Goal: Information Seeking & Learning: Learn about a topic

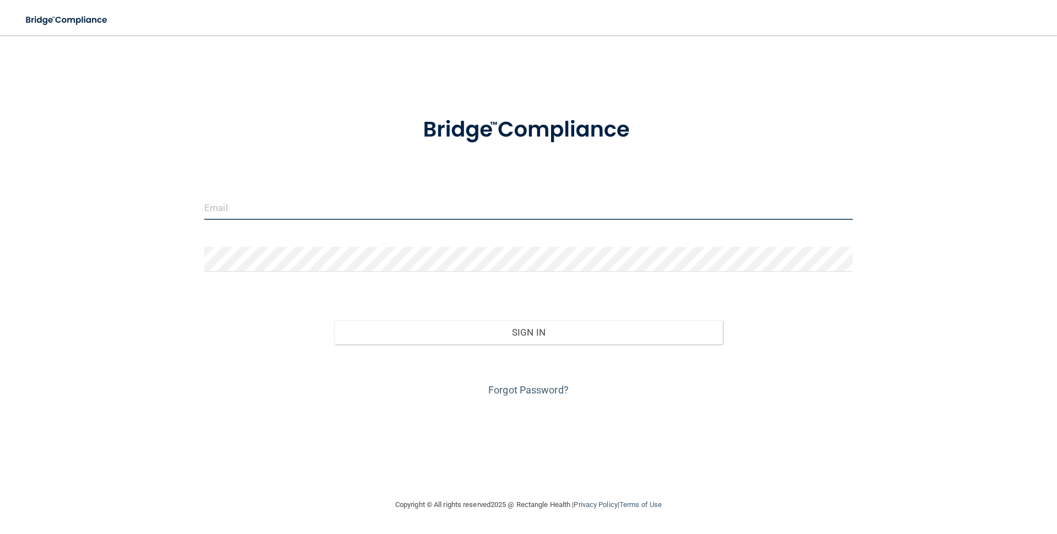
click at [279, 207] on input "email" at bounding box center [528, 207] width 649 height 25
type input "[EMAIL_ADDRESS][DOMAIN_NAME]"
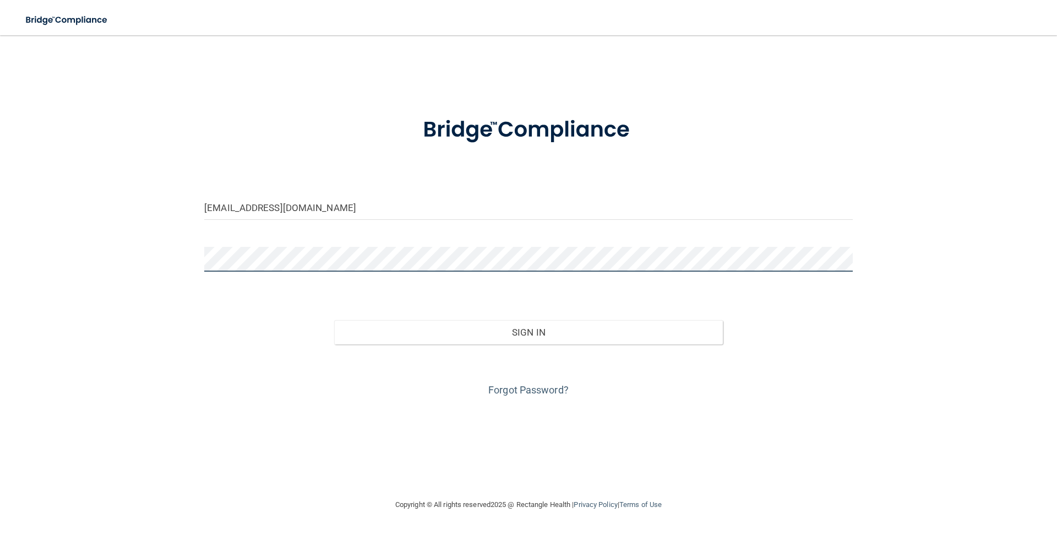
click at [334, 320] on button "Sign In" at bounding box center [528, 332] width 389 height 24
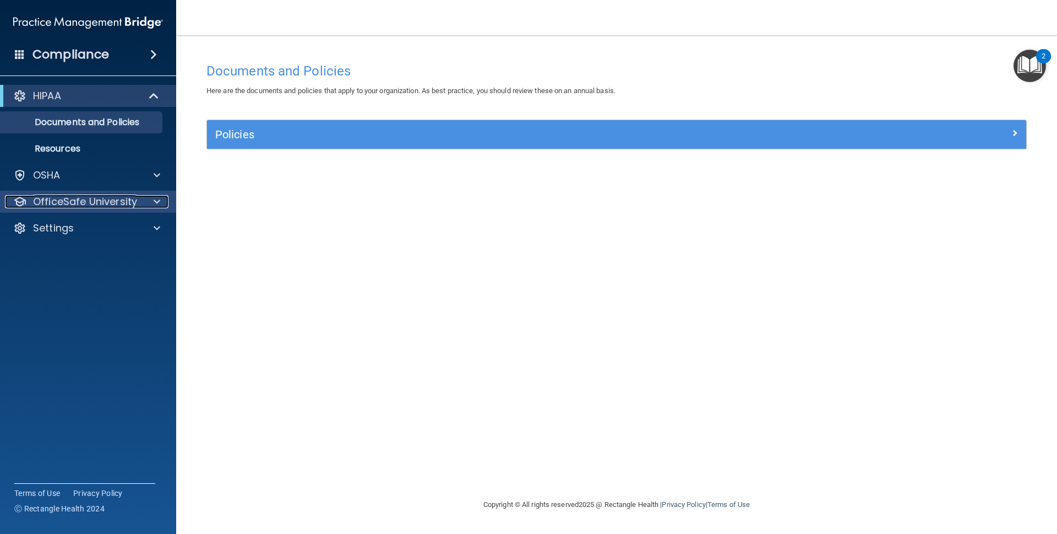
click at [160, 203] on div at bounding box center [156, 201] width 28 height 13
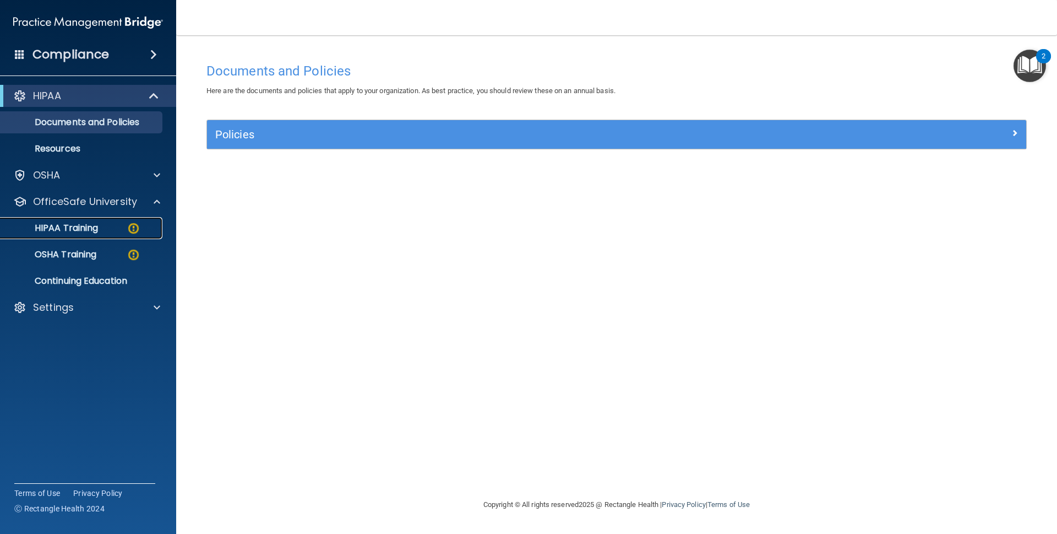
click at [142, 224] on div "HIPAA Training" at bounding box center [82, 228] width 150 height 11
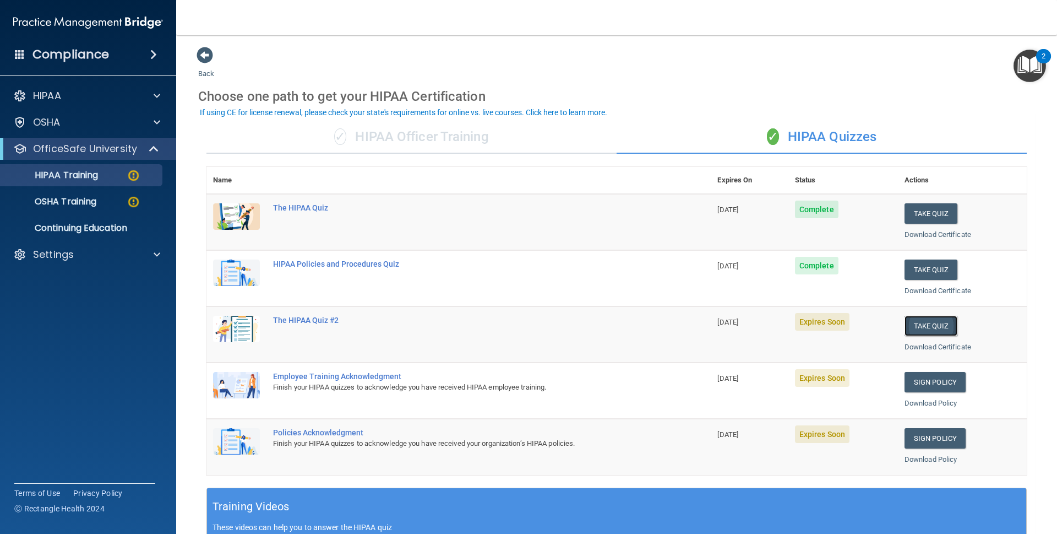
click at [930, 324] on button "Take Quiz" at bounding box center [931, 326] width 53 height 20
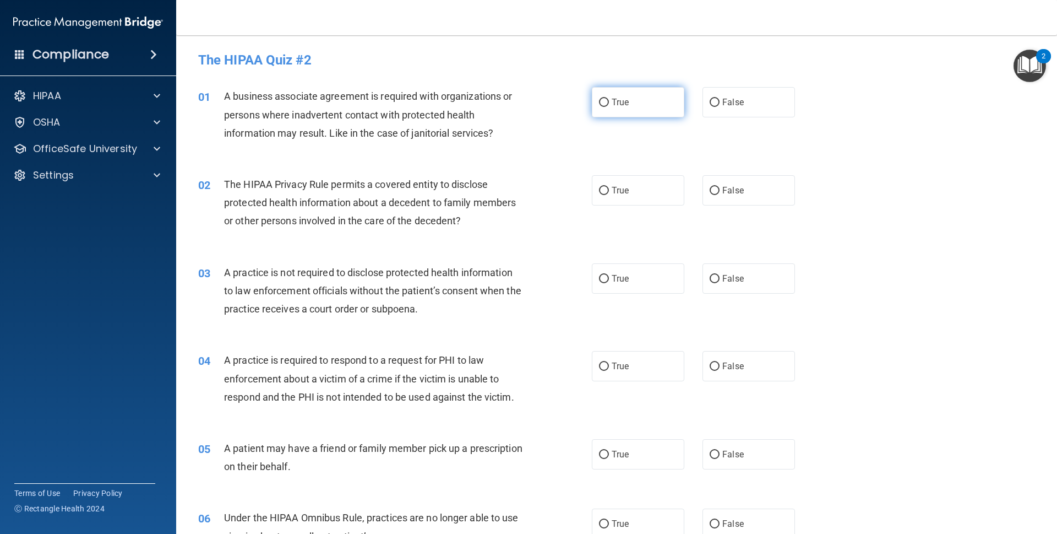
click at [616, 92] on label "True" at bounding box center [638, 102] width 93 height 30
click at [609, 99] on input "True" at bounding box center [604, 103] width 10 height 8
radio input "true"
click at [636, 205] on label "True" at bounding box center [638, 190] width 93 height 30
click at [609, 195] on input "True" at bounding box center [604, 191] width 10 height 8
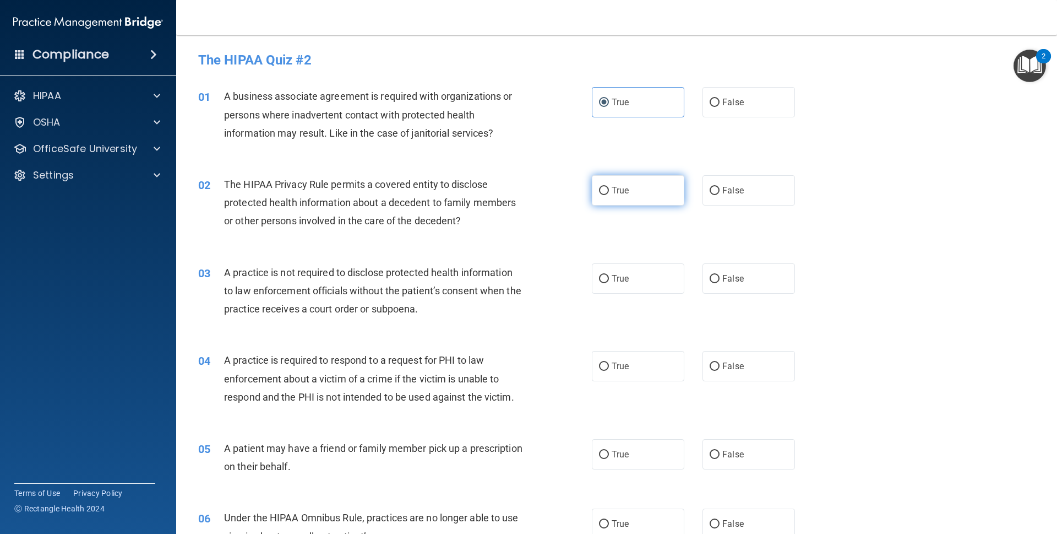
radio input "true"
click at [746, 289] on label "False" at bounding box center [749, 278] width 93 height 30
click at [720, 283] on input "False" at bounding box center [715, 279] width 10 height 8
radio input "true"
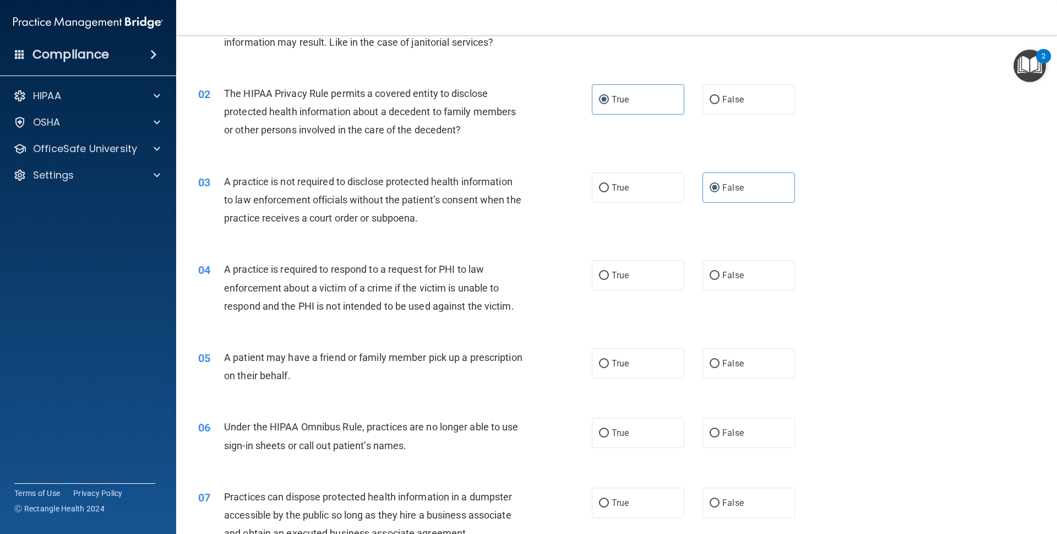
scroll to position [110, 0]
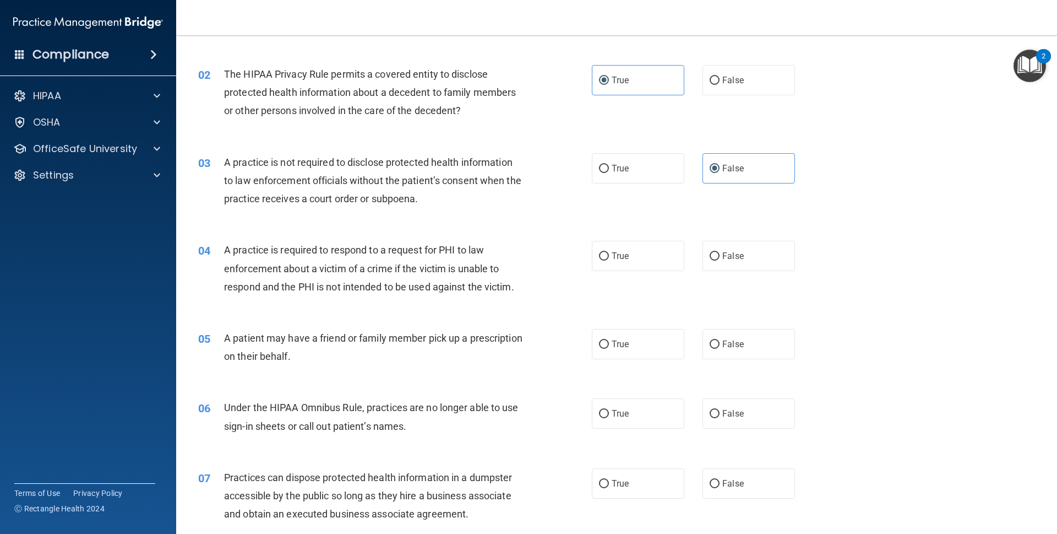
click at [454, 319] on div "05 A patient may have a friend or family member pick up a prescription on their…" at bounding box center [617, 349] width 854 height 69
click at [621, 271] on label "True" at bounding box center [638, 256] width 93 height 30
click at [609, 261] on input "True" at bounding box center [604, 256] width 10 height 8
radio input "true"
click at [632, 342] on label "True" at bounding box center [638, 344] width 93 height 30
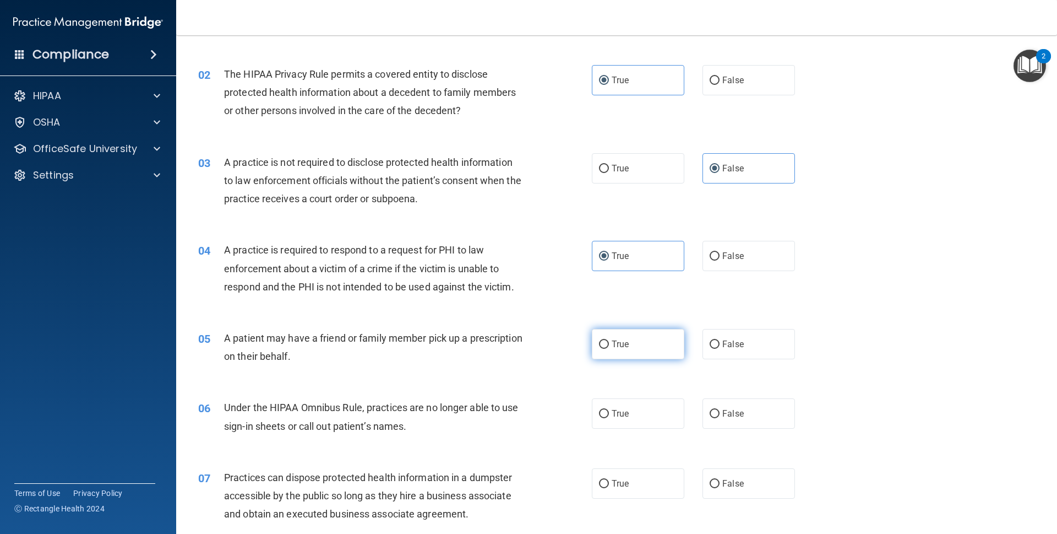
click at [609, 342] on input "True" at bounding box center [604, 344] width 10 height 8
radio input "true"
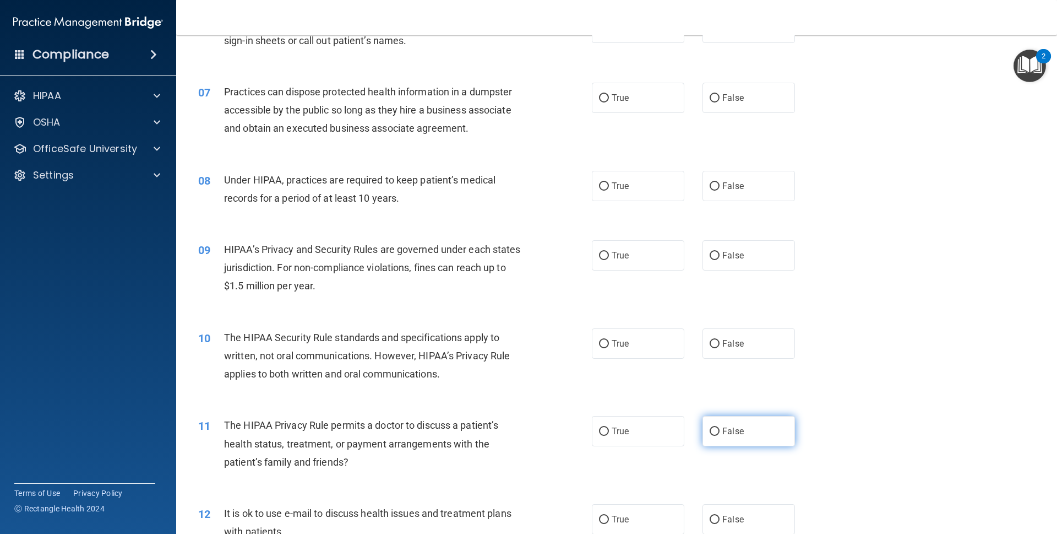
scroll to position [441, 0]
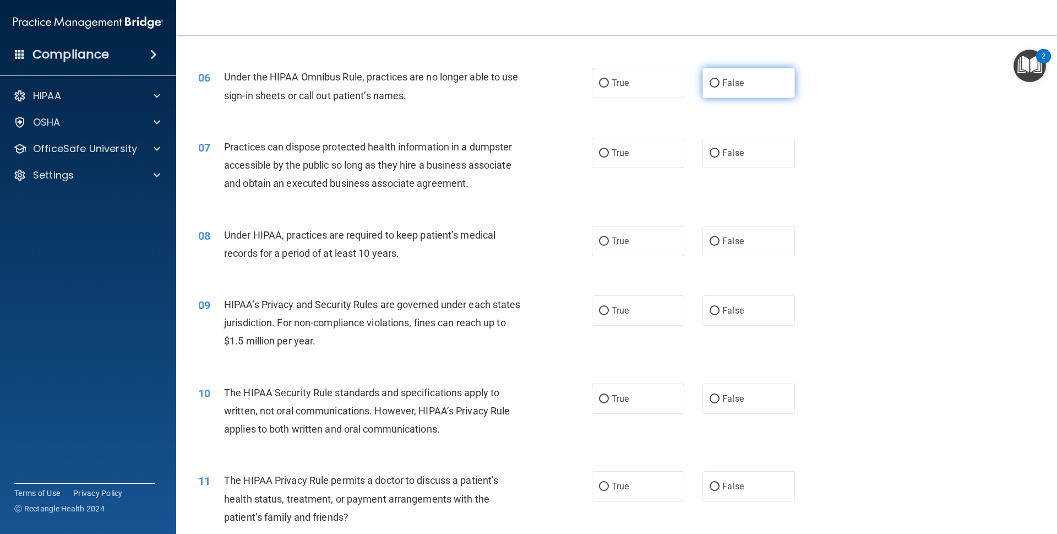
click at [717, 89] on label "False" at bounding box center [749, 83] width 93 height 30
click at [717, 88] on input "False" at bounding box center [715, 83] width 10 height 8
radio input "true"
click at [715, 149] on label "False" at bounding box center [749, 153] width 93 height 30
click at [715, 149] on input "False" at bounding box center [715, 153] width 10 height 8
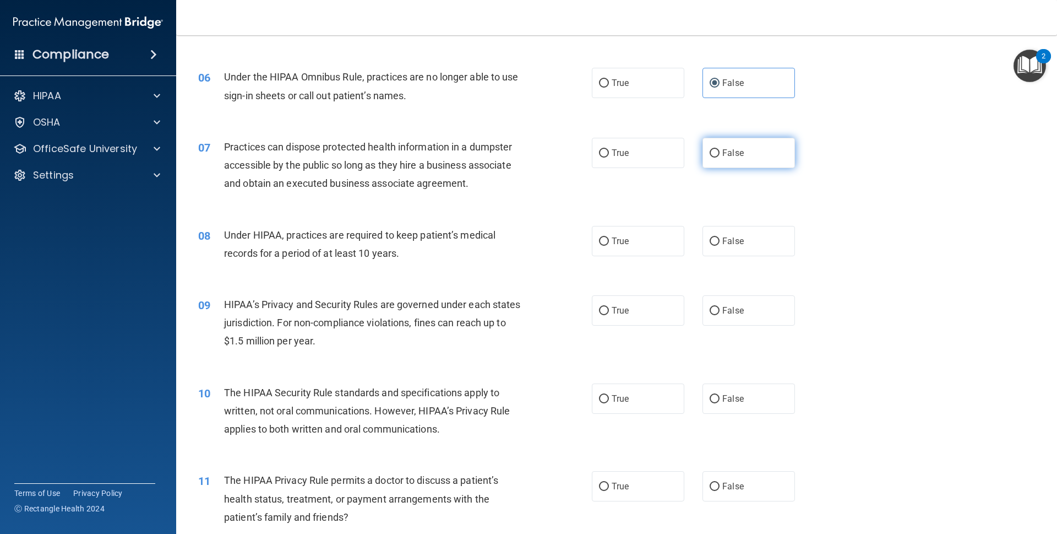
radio input "true"
click at [723, 237] on span "False" at bounding box center [733, 241] width 21 height 10
click at [720, 237] on input "False" at bounding box center [715, 241] width 10 height 8
radio input "true"
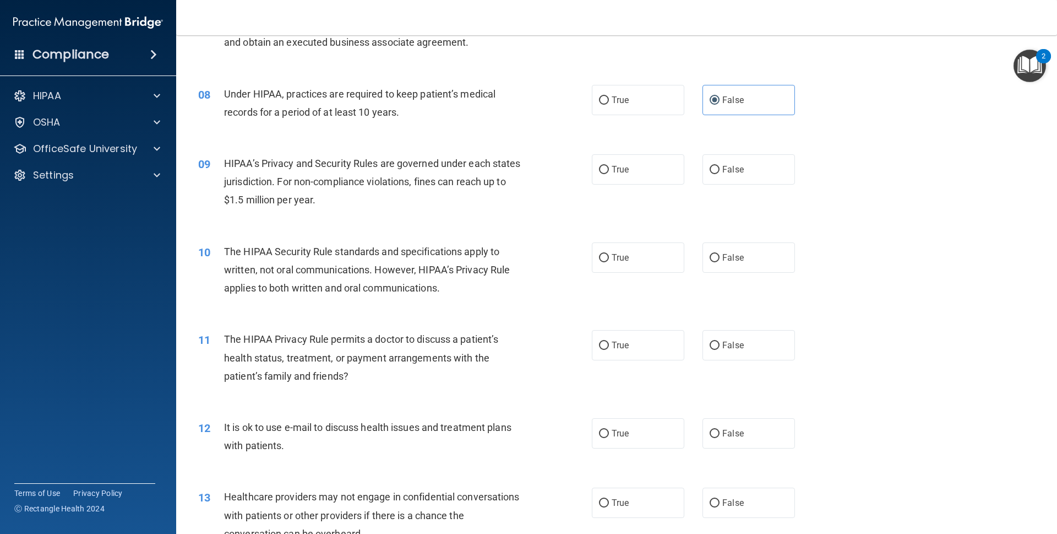
scroll to position [551, 0]
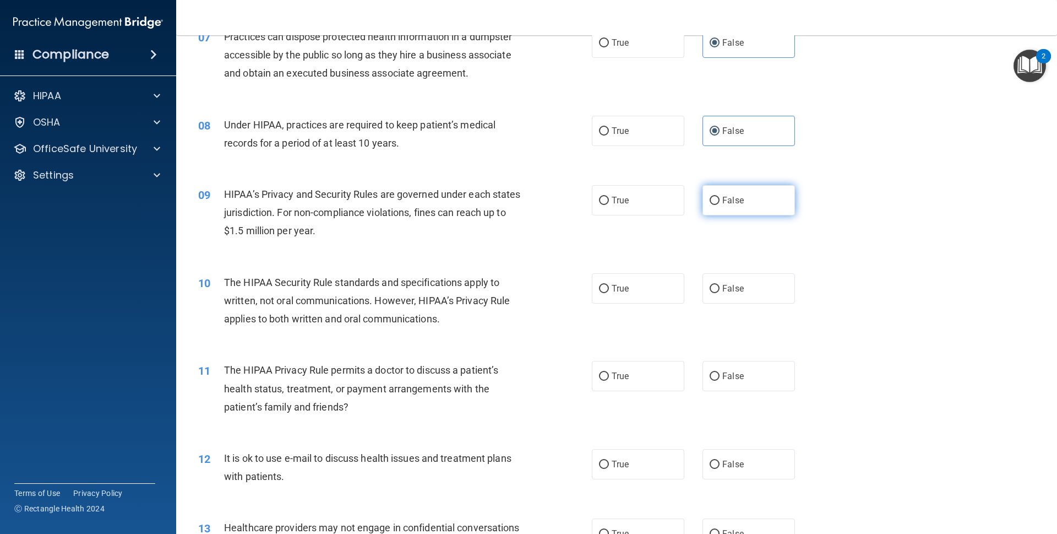
click at [714, 205] on label "False" at bounding box center [749, 200] width 93 height 30
click at [714, 205] on input "False" at bounding box center [715, 201] width 10 height 8
radio input "true"
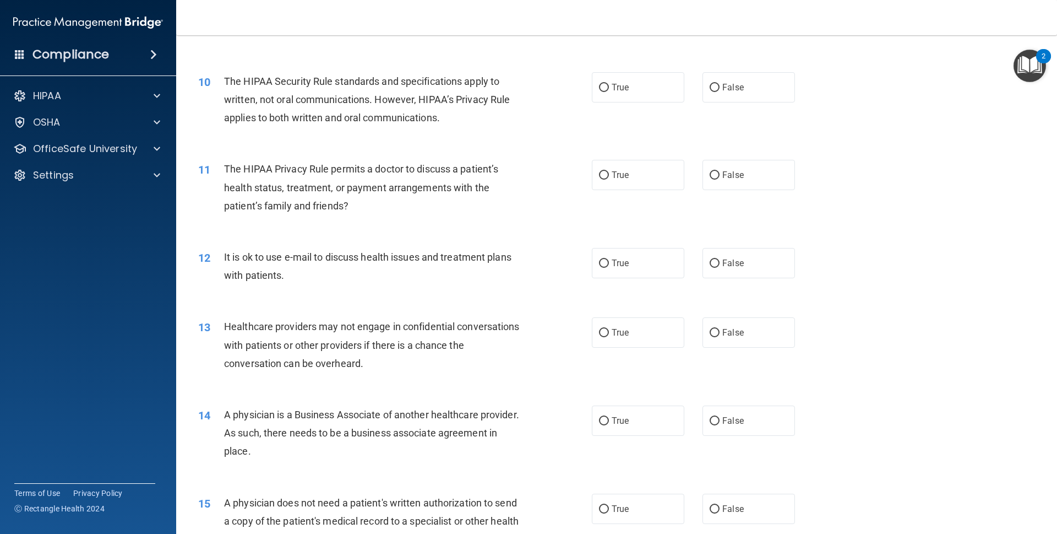
scroll to position [771, 0]
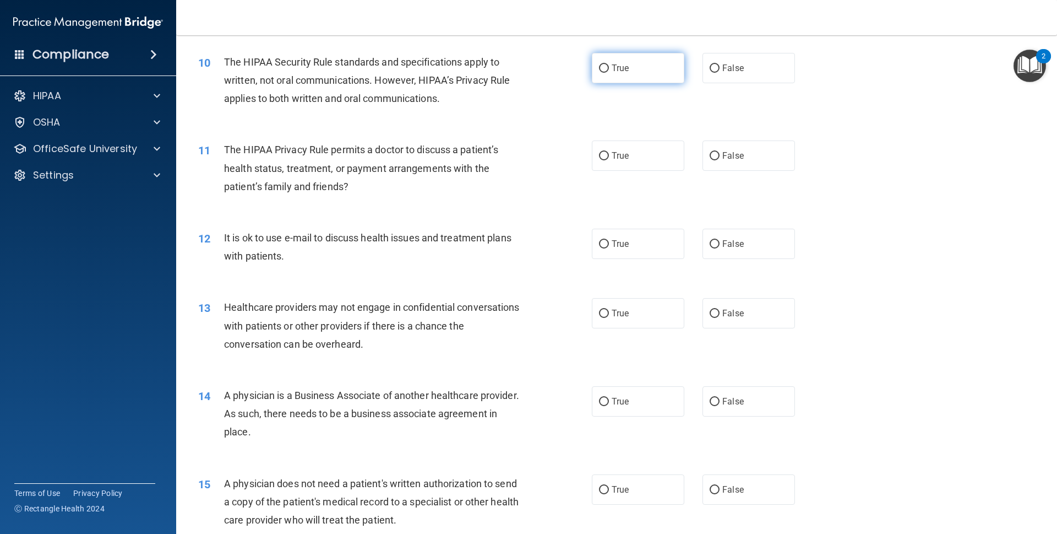
click at [653, 78] on label "True" at bounding box center [638, 68] width 93 height 30
click at [609, 73] on input "True" at bounding box center [604, 68] width 10 height 8
radio input "true"
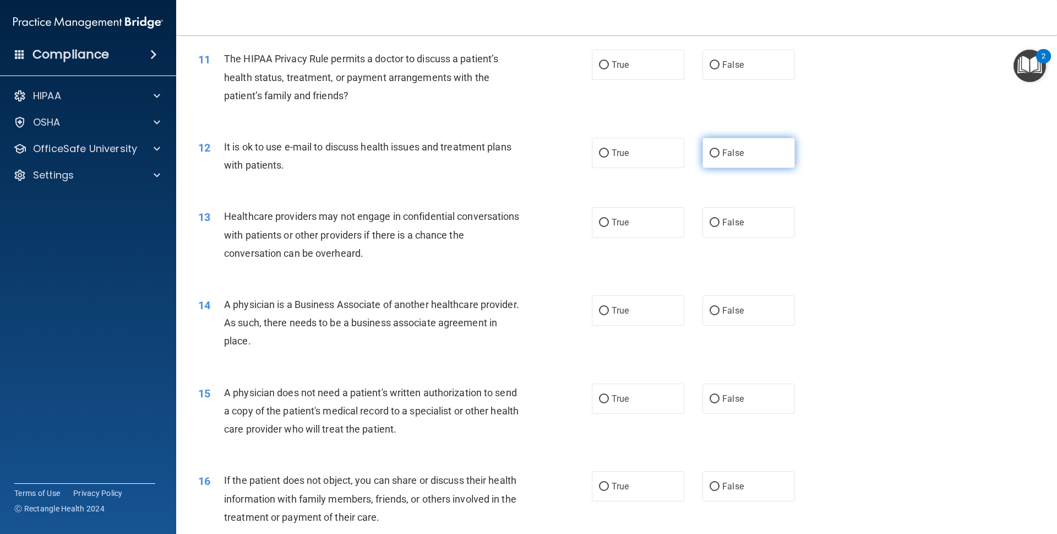
scroll to position [881, 0]
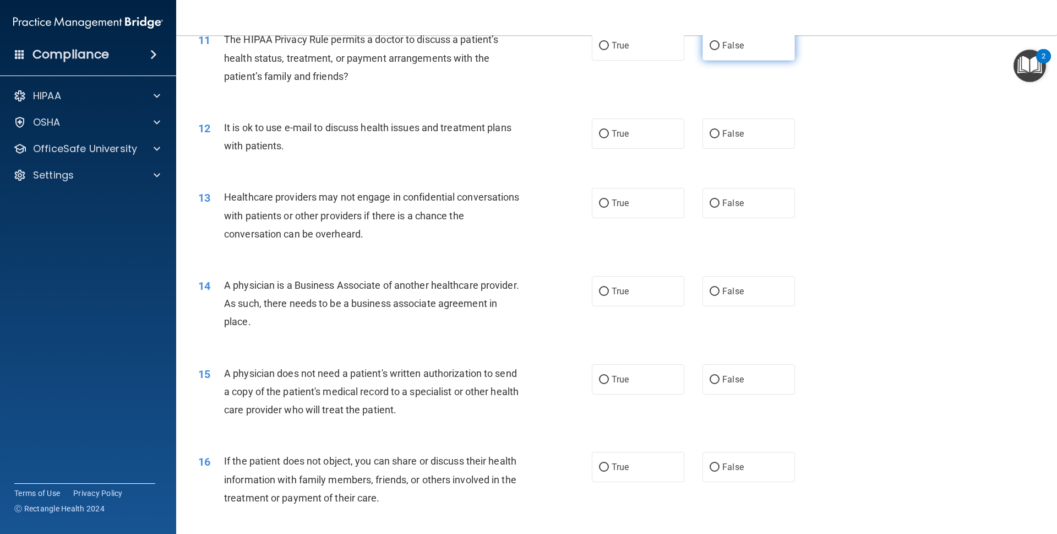
click at [740, 50] on label "False" at bounding box center [749, 45] width 93 height 30
click at [720, 50] on input "False" at bounding box center [715, 46] width 10 height 8
radio input "true"
click at [631, 132] on label "True" at bounding box center [638, 133] width 93 height 30
click at [609, 132] on input "True" at bounding box center [604, 134] width 10 height 8
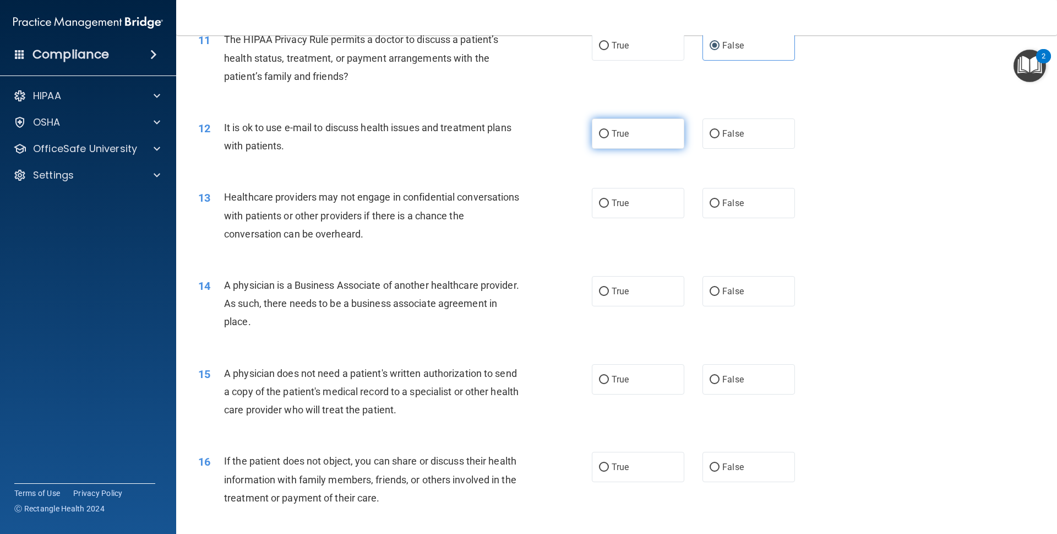
radio input "true"
click at [724, 199] on span "False" at bounding box center [733, 203] width 21 height 10
click at [720, 199] on input "False" at bounding box center [715, 203] width 10 height 8
radio input "true"
click at [705, 297] on label "False" at bounding box center [749, 291] width 93 height 30
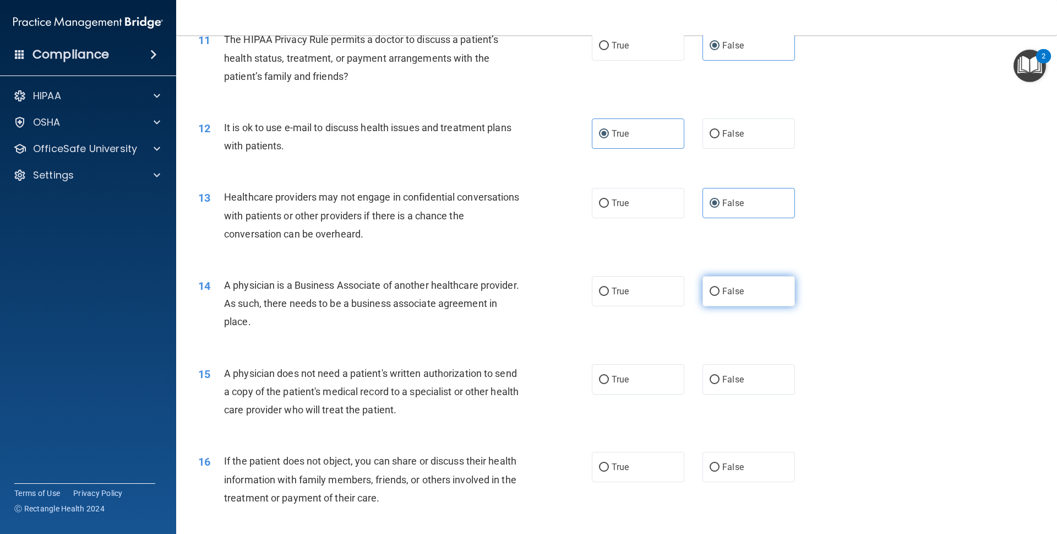
click at [710, 296] on input "False" at bounding box center [715, 291] width 10 height 8
radio input "true"
click at [630, 373] on label "True" at bounding box center [638, 379] width 93 height 30
click at [609, 376] on input "True" at bounding box center [604, 380] width 10 height 8
radio input "true"
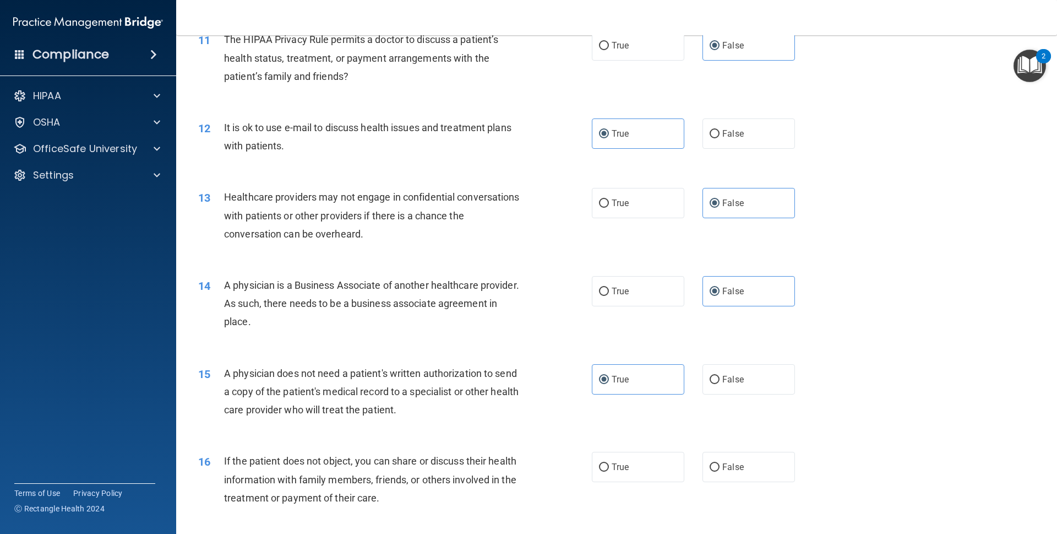
scroll to position [936, 0]
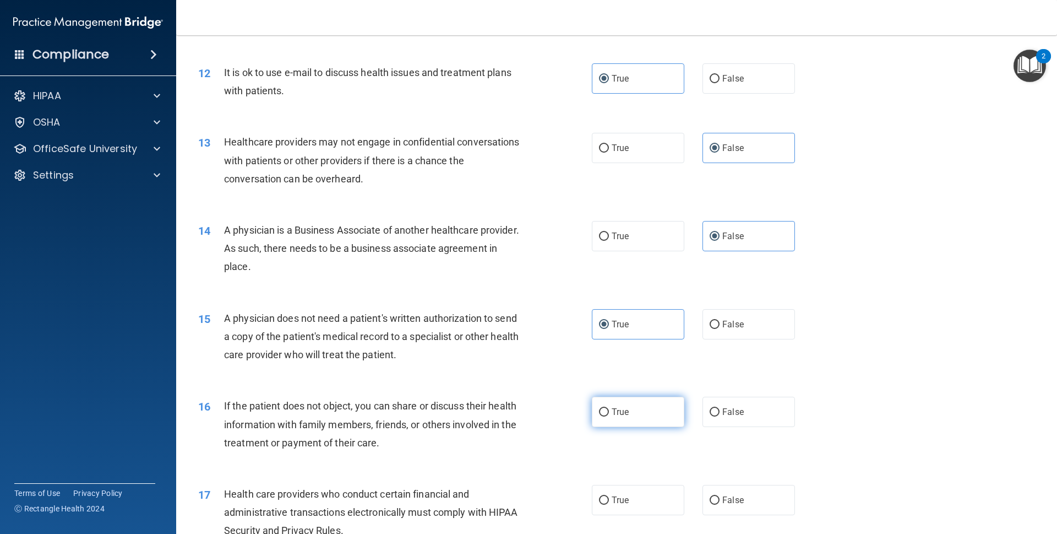
click at [636, 416] on label "True" at bounding box center [638, 412] width 93 height 30
click at [609, 416] on input "True" at bounding box center [604, 412] width 10 height 8
radio input "true"
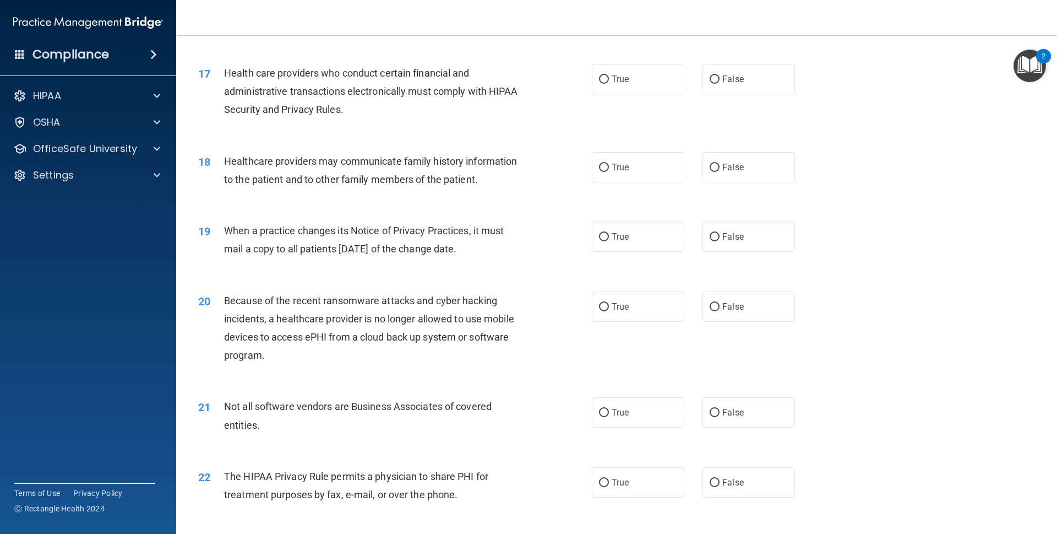
scroll to position [1377, 0]
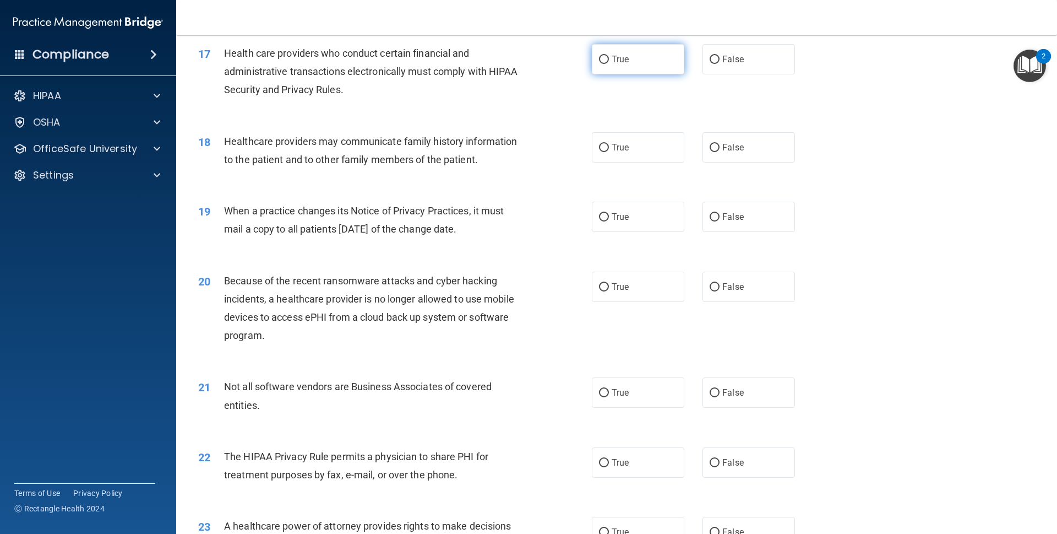
click at [666, 54] on label "True" at bounding box center [638, 59] width 93 height 30
click at [609, 56] on input "True" at bounding box center [604, 60] width 10 height 8
radio input "true"
click at [669, 160] on label "True" at bounding box center [638, 147] width 93 height 30
click at [609, 152] on input "True" at bounding box center [604, 148] width 10 height 8
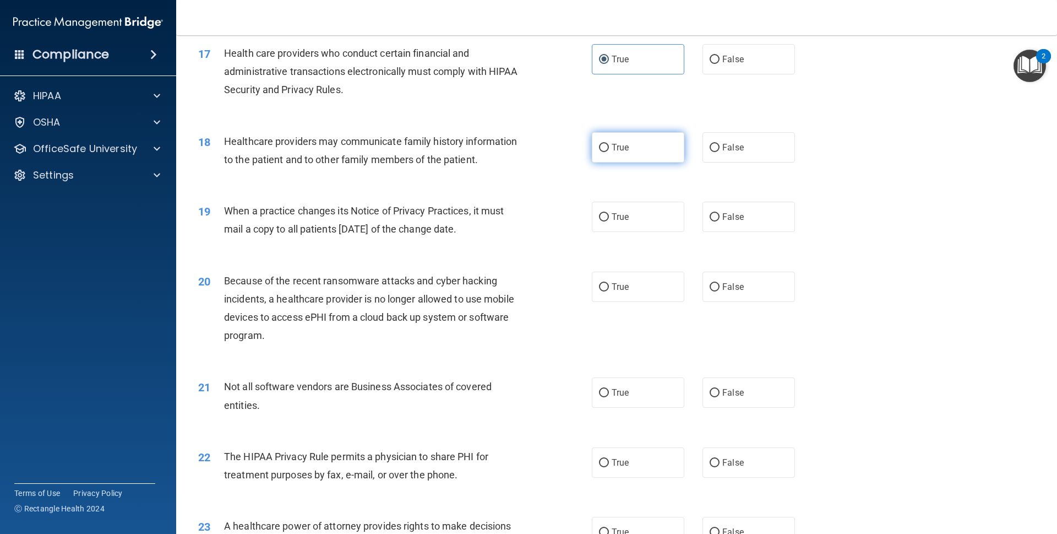
radio input "true"
click at [713, 212] on label "False" at bounding box center [749, 217] width 93 height 30
click at [713, 213] on input "False" at bounding box center [715, 217] width 10 height 8
radio input "true"
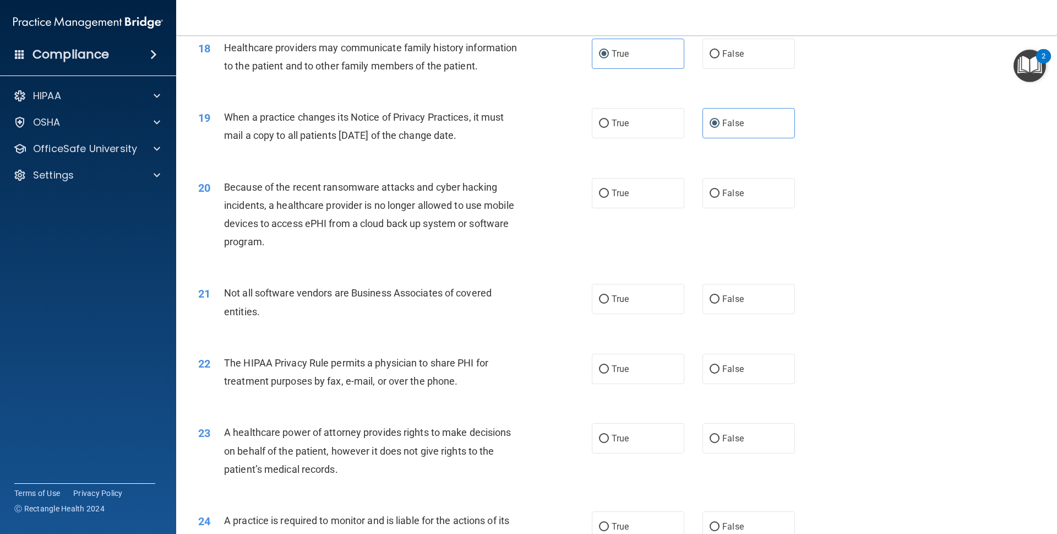
scroll to position [1487, 0]
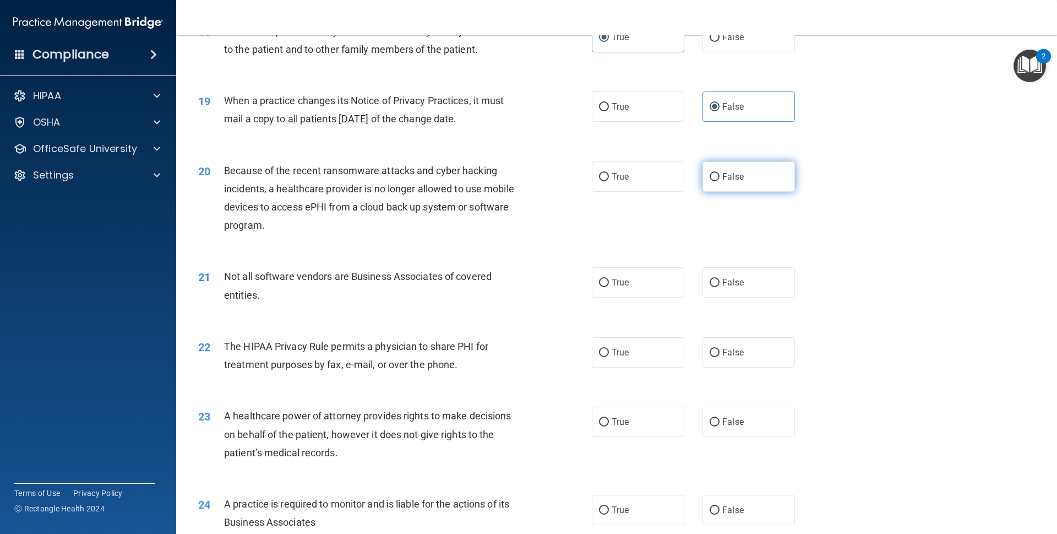
click at [732, 176] on span "False" at bounding box center [733, 176] width 21 height 10
click at [720, 176] on input "False" at bounding box center [715, 177] width 10 height 8
radio input "true"
click at [653, 290] on label "True" at bounding box center [638, 282] width 93 height 30
click at [609, 287] on input "True" at bounding box center [604, 283] width 10 height 8
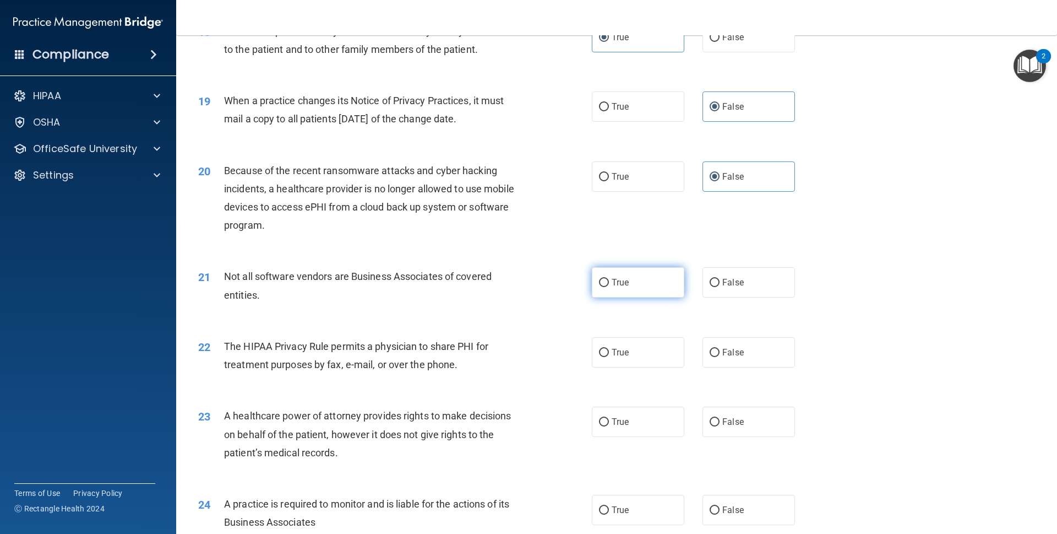
radio input "true"
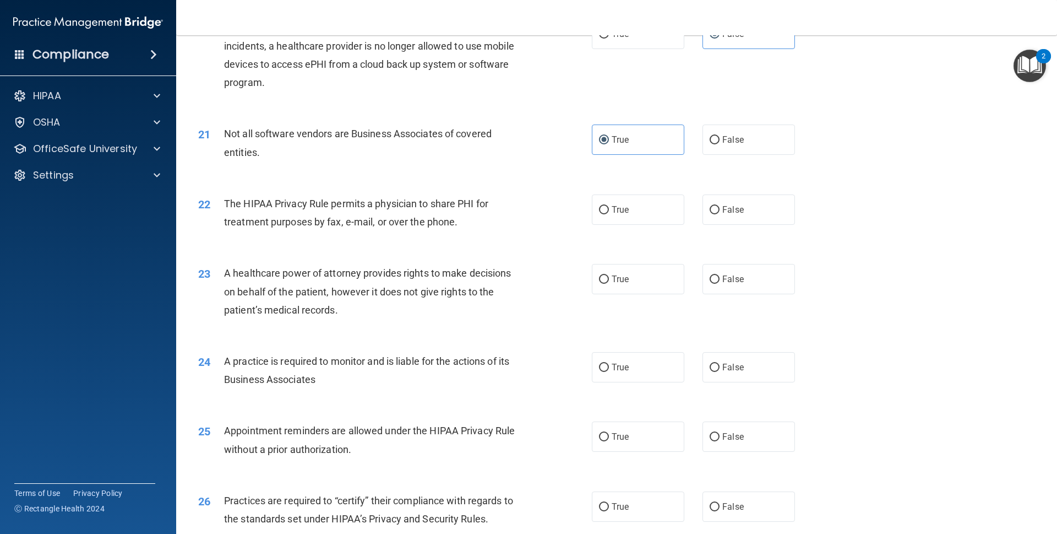
scroll to position [1652, 0]
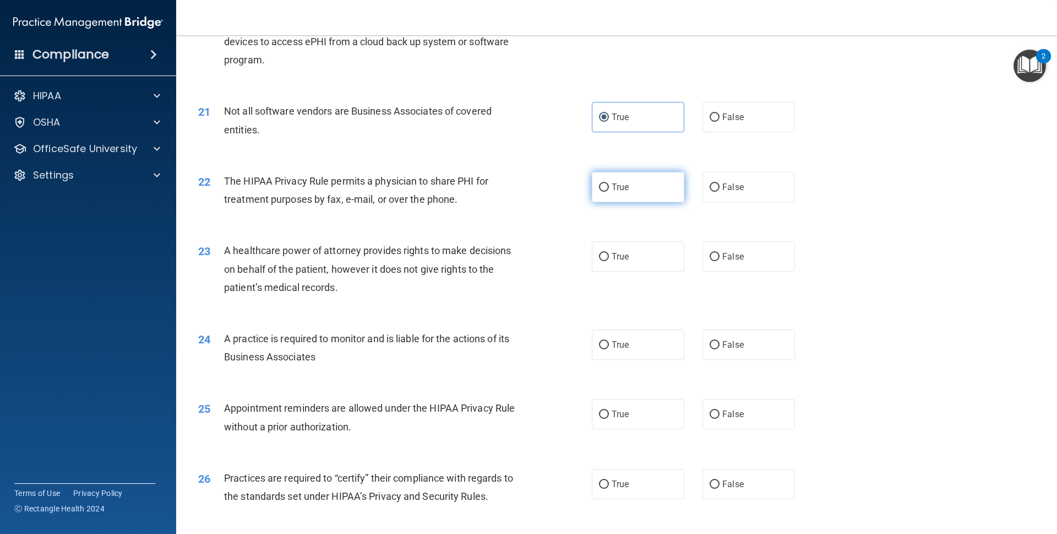
click at [632, 176] on label "True" at bounding box center [638, 187] width 93 height 30
click at [609, 183] on input "True" at bounding box center [604, 187] width 10 height 8
radio input "true"
click at [639, 265] on label "True" at bounding box center [638, 256] width 93 height 30
click at [609, 261] on input "True" at bounding box center [604, 257] width 10 height 8
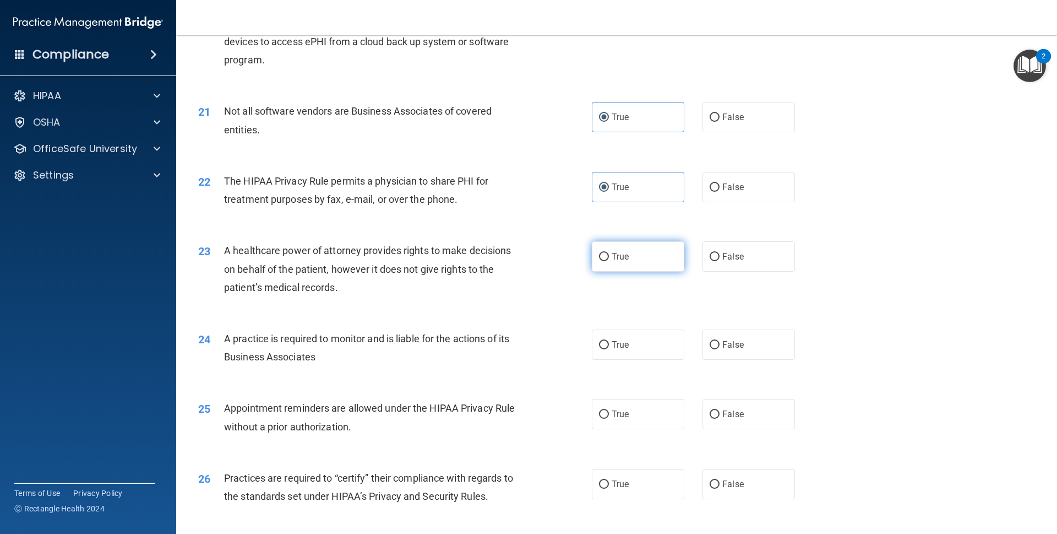
radio input "true"
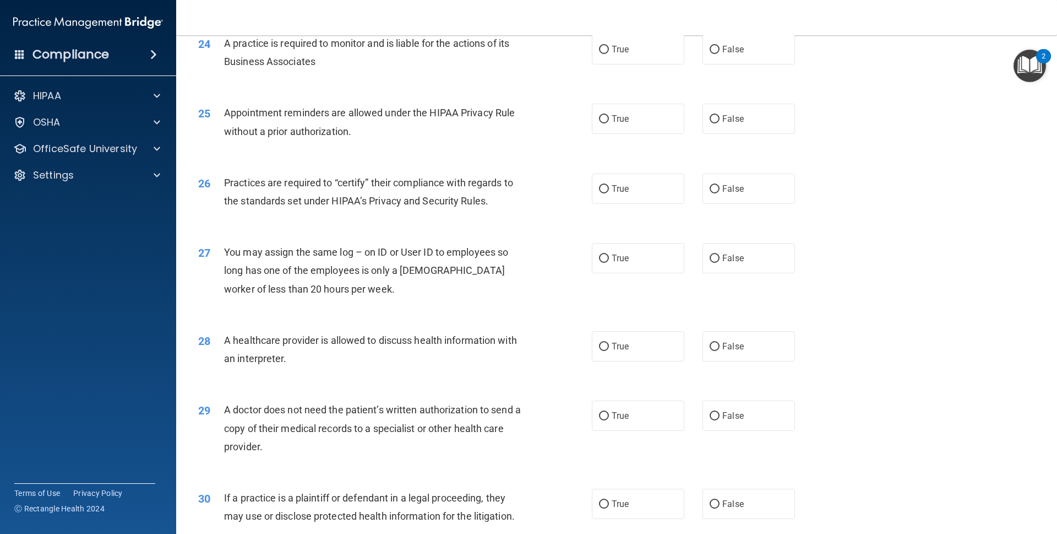
scroll to position [1928, 0]
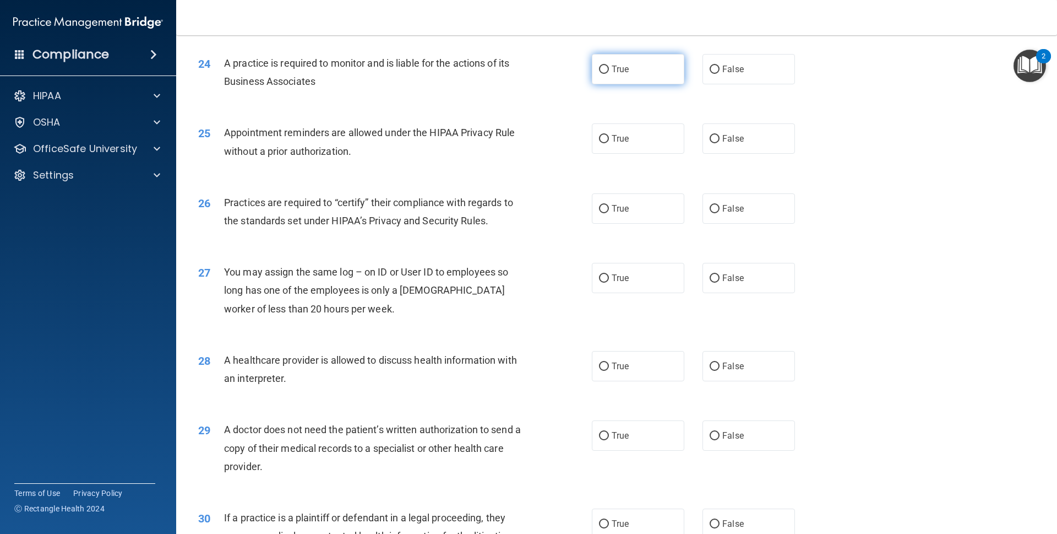
click at [620, 64] on span "True" at bounding box center [620, 69] width 17 height 10
click at [609, 66] on input "True" at bounding box center [604, 70] width 10 height 8
radio input "true"
click at [620, 131] on label "True" at bounding box center [638, 138] width 93 height 30
click at [609, 135] on input "True" at bounding box center [604, 139] width 10 height 8
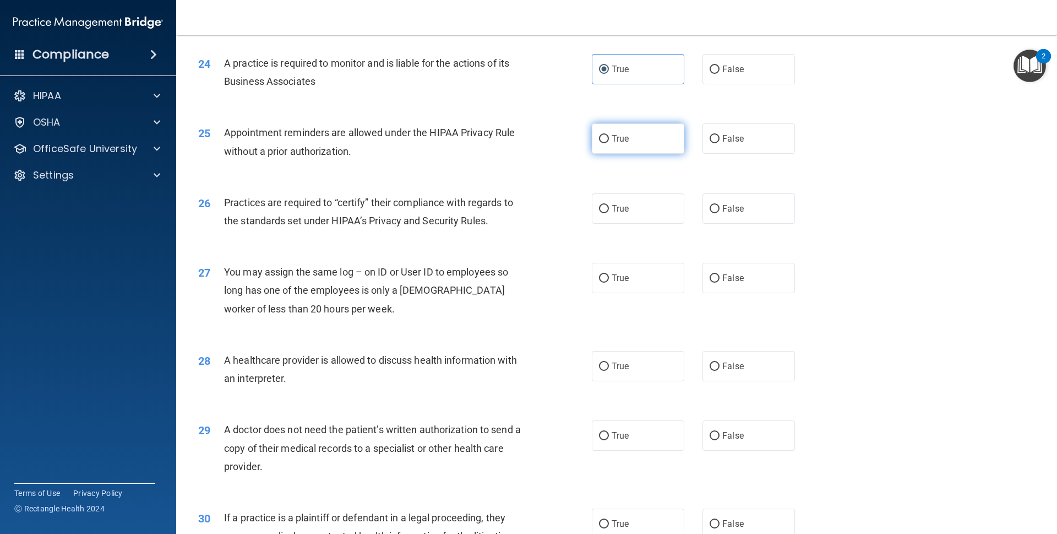
radio input "true"
click at [723, 204] on span "False" at bounding box center [733, 208] width 21 height 10
click at [720, 205] on input "False" at bounding box center [715, 209] width 10 height 8
radio input "true"
click at [728, 279] on span "False" at bounding box center [733, 278] width 21 height 10
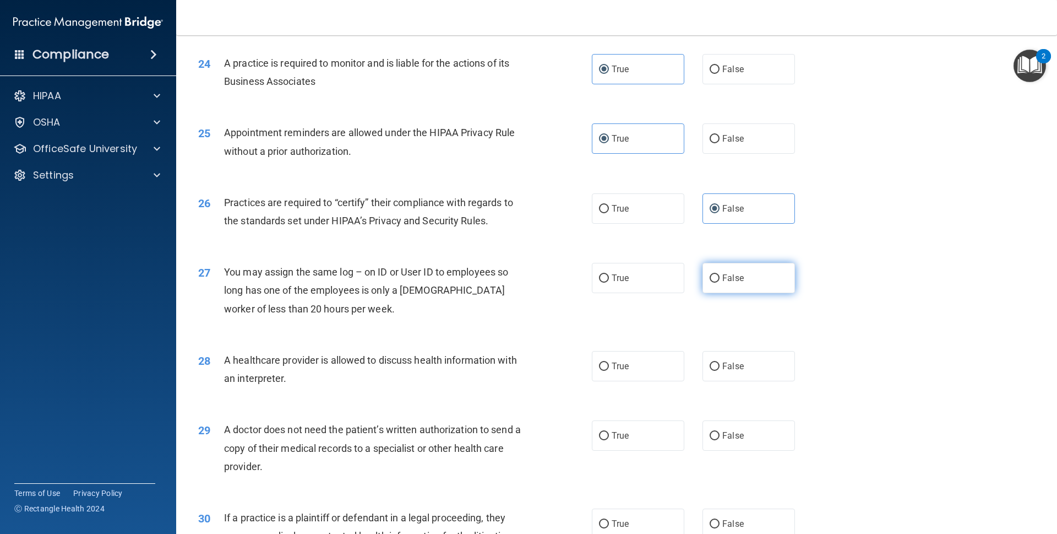
click at [720, 279] on input "False" at bounding box center [715, 278] width 10 height 8
radio input "true"
click at [626, 380] on label "True" at bounding box center [638, 366] width 93 height 30
click at [609, 371] on input "True" at bounding box center [604, 366] width 10 height 8
radio input "true"
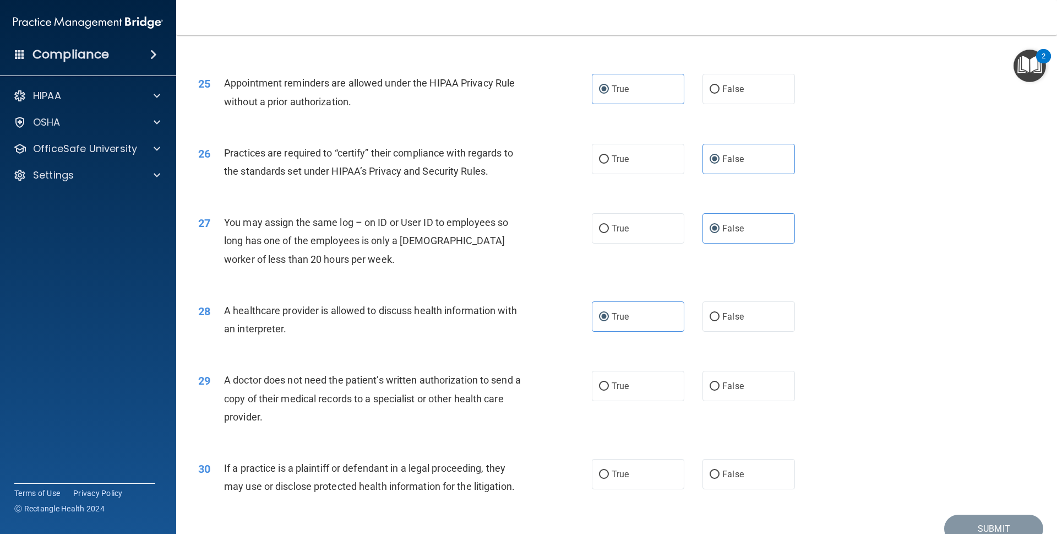
scroll to position [2030, 0]
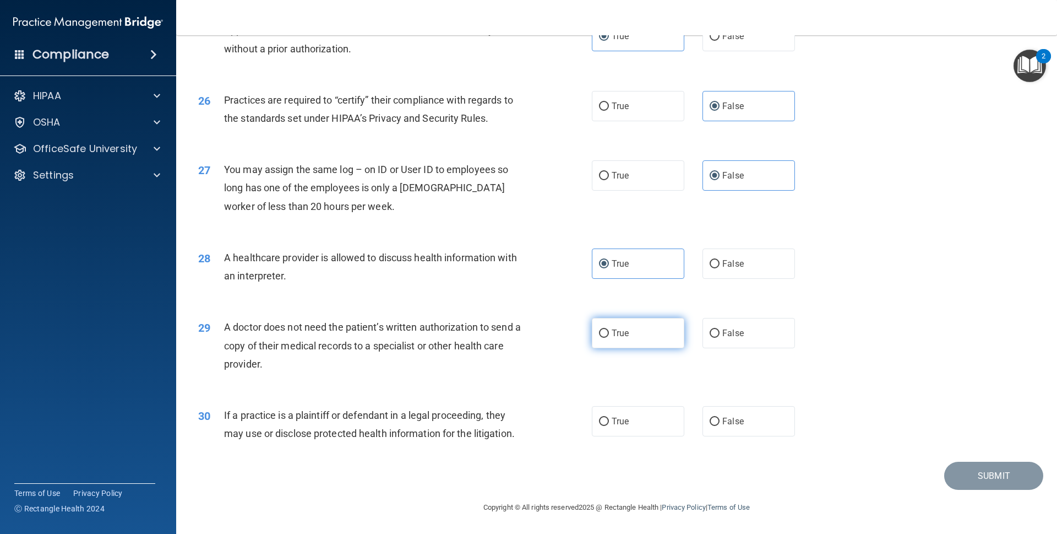
click at [642, 343] on label "True" at bounding box center [638, 333] width 93 height 30
click at [609, 338] on input "True" at bounding box center [604, 333] width 10 height 8
radio input "true"
click at [631, 427] on label "True" at bounding box center [638, 421] width 93 height 30
click at [609, 426] on input "True" at bounding box center [604, 421] width 10 height 8
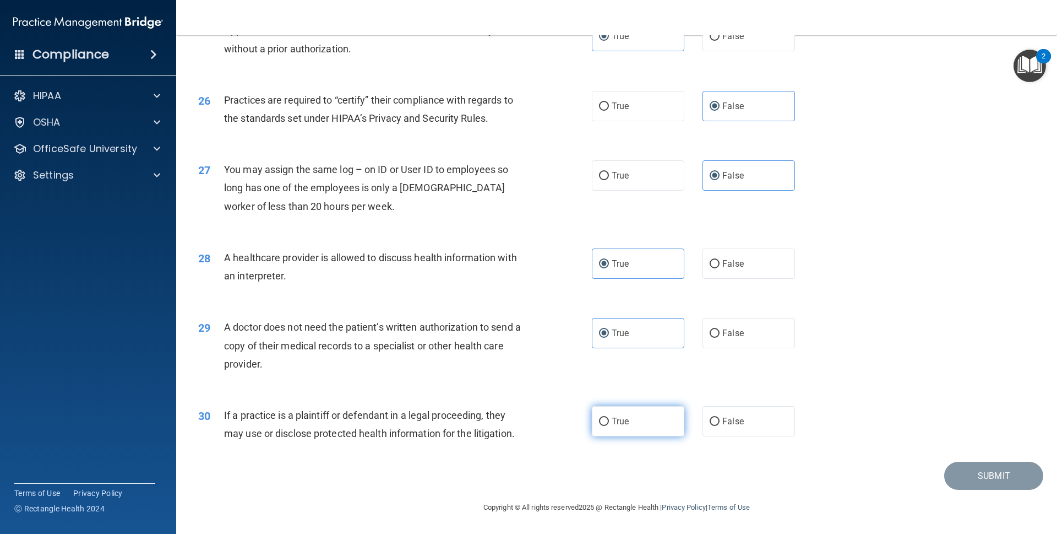
radio input "true"
click at [972, 470] on button "Submit" at bounding box center [994, 476] width 99 height 28
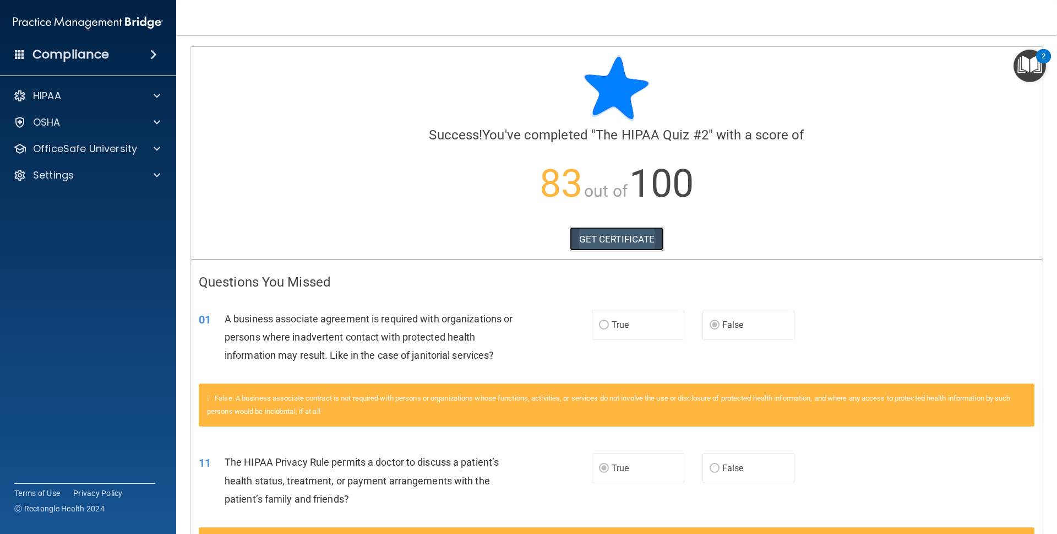
click at [617, 243] on link "GET CERTIFICATE" at bounding box center [617, 239] width 94 height 24
click at [48, 99] on p "HIPAA" at bounding box center [47, 95] width 28 height 13
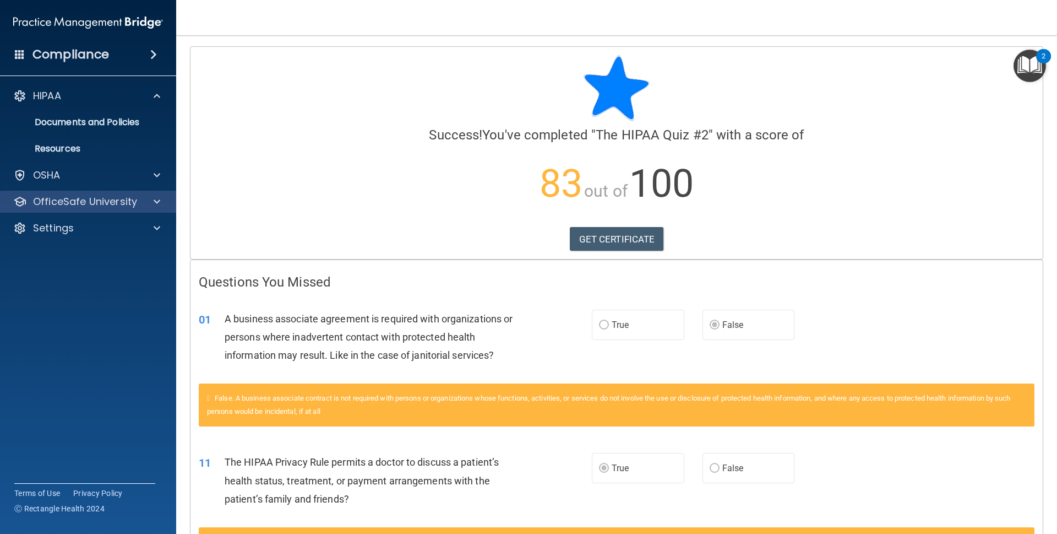
click at [77, 210] on div "OfficeSafe University" at bounding box center [88, 202] width 177 height 22
click at [101, 209] on div "OfficeSafe University" at bounding box center [88, 202] width 177 height 22
click at [154, 204] on span at bounding box center [157, 201] width 7 height 13
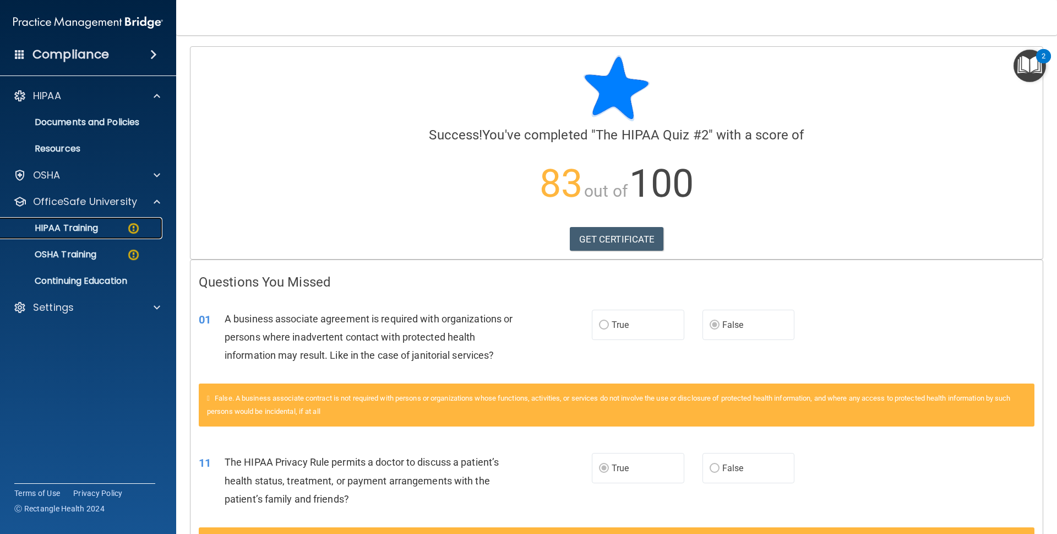
click at [128, 227] on img at bounding box center [134, 228] width 14 height 14
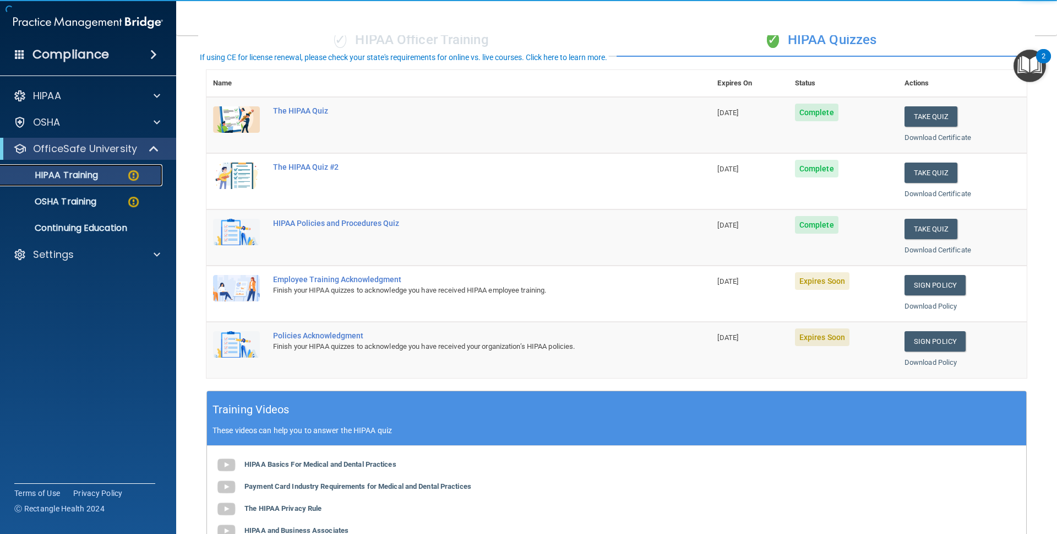
scroll to position [110, 0]
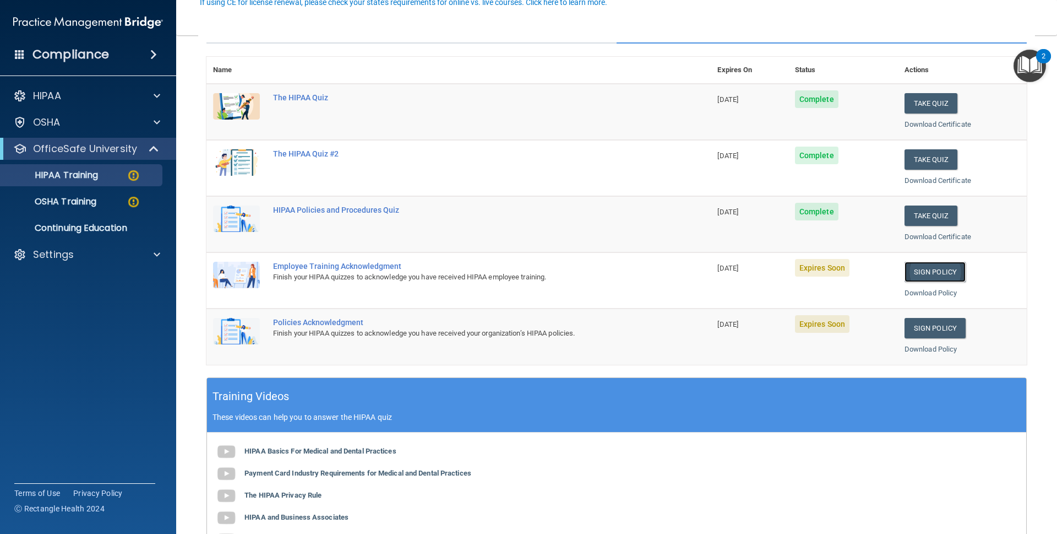
click at [935, 277] on link "Sign Policy" at bounding box center [935, 272] width 61 height 20
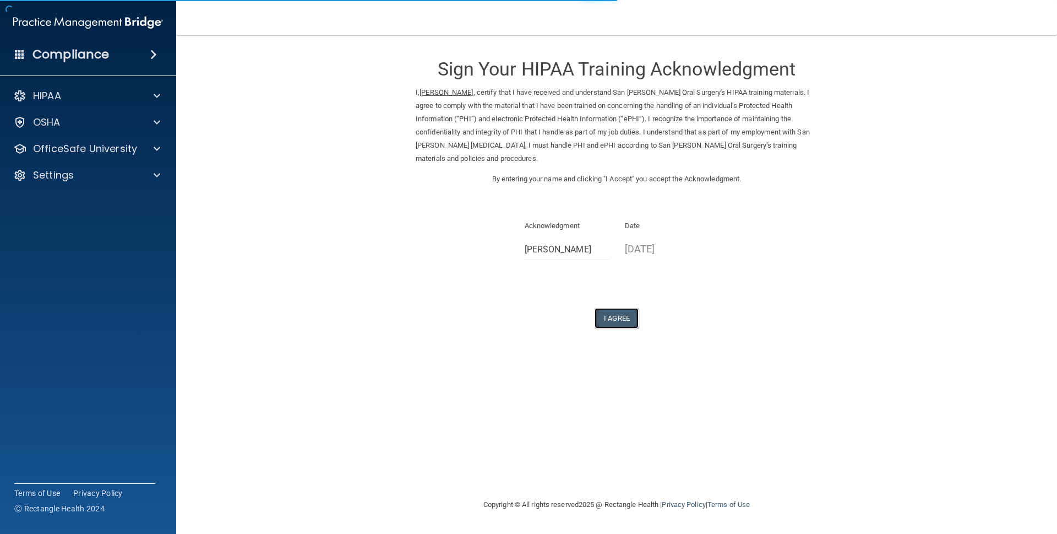
click at [625, 310] on button "I Agree" at bounding box center [617, 318] width 44 height 20
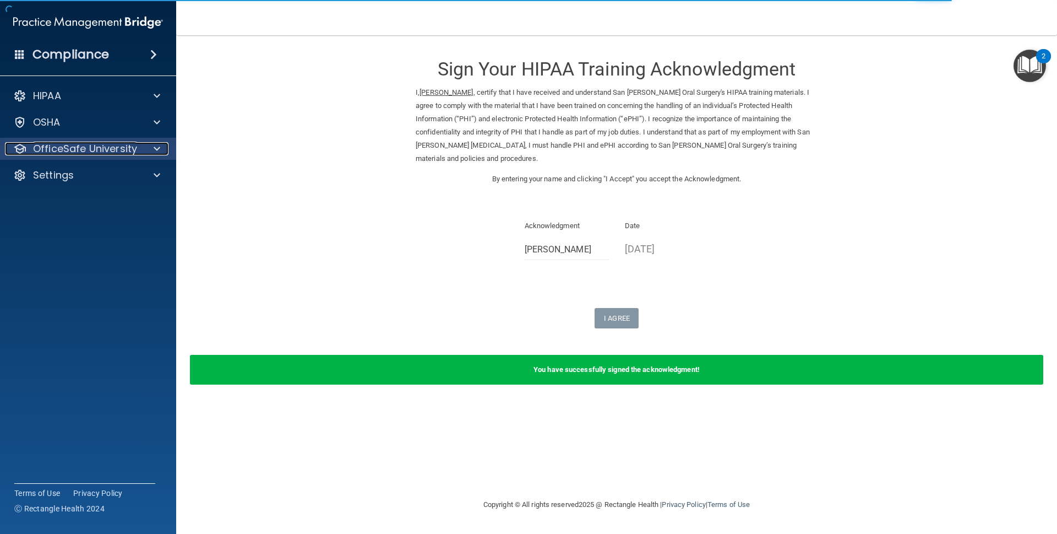
click at [74, 154] on p "OfficeSafe University" at bounding box center [85, 148] width 104 height 13
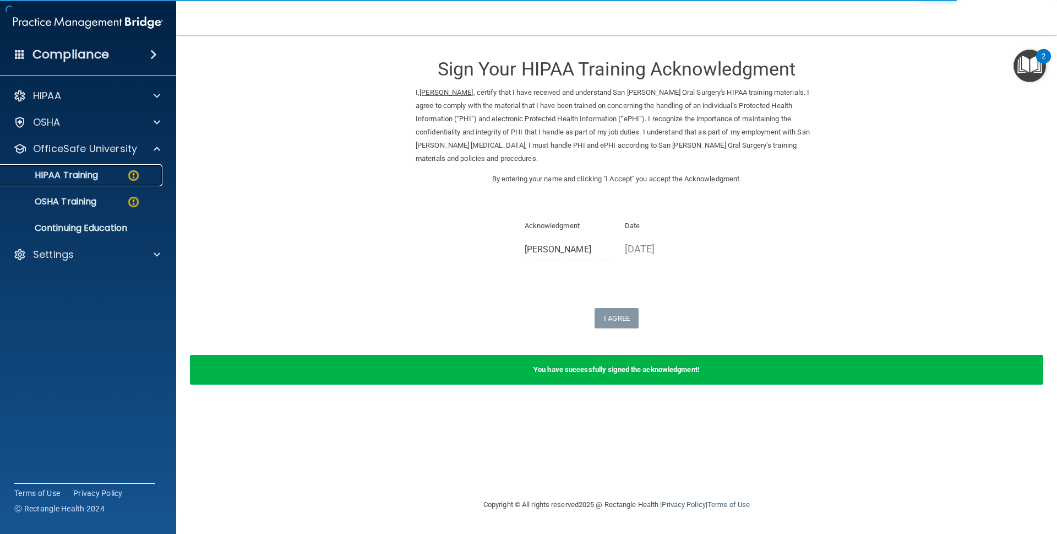
click at [91, 178] on p "HIPAA Training" at bounding box center [52, 175] width 91 height 11
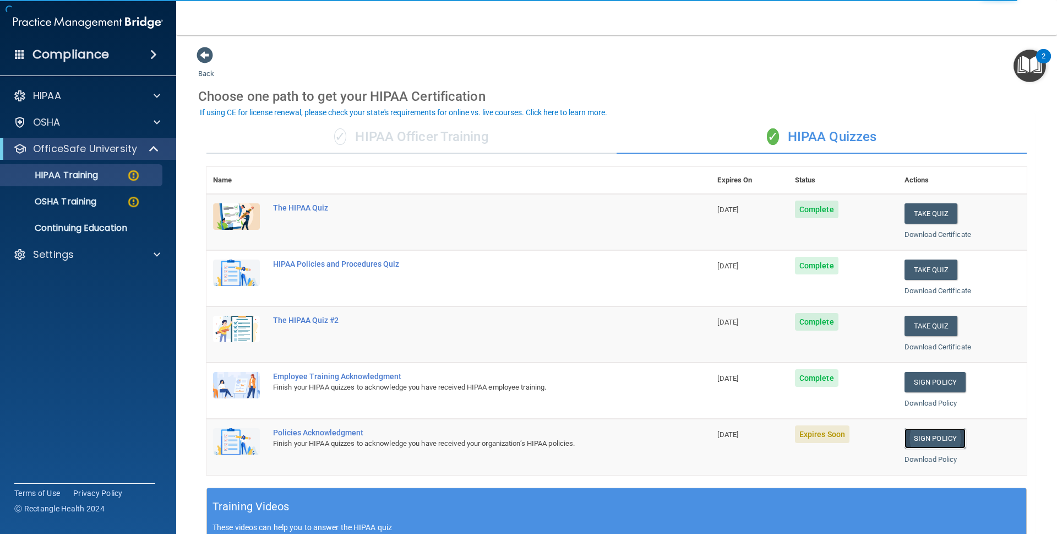
click at [936, 444] on link "Sign Policy" at bounding box center [935, 438] width 61 height 20
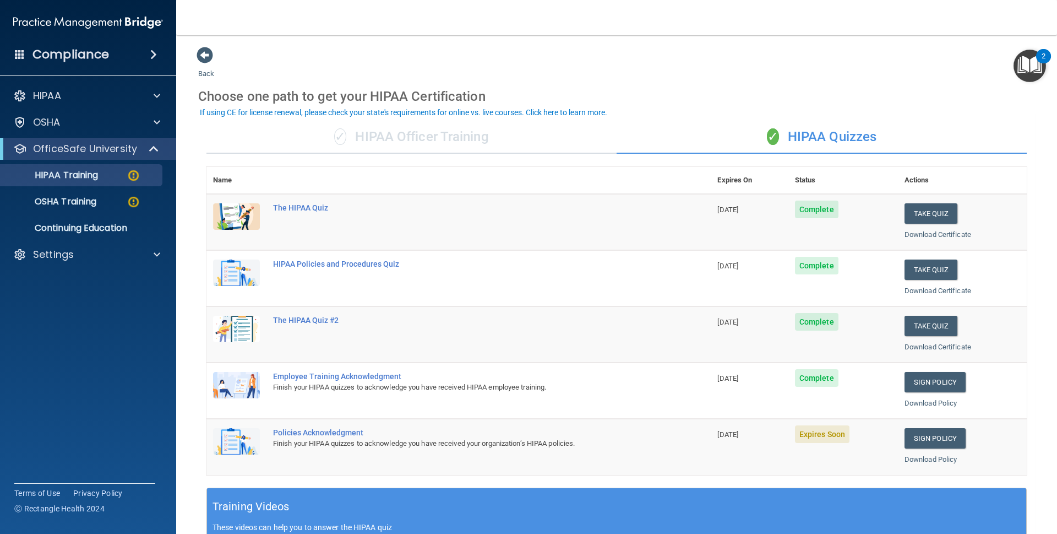
click at [121, 190] on ul "HIPAA Training OSHA Training Continuing Education" at bounding box center [88, 199] width 199 height 79
click at [121, 193] on link "OSHA Training" at bounding box center [75, 202] width 173 height 22
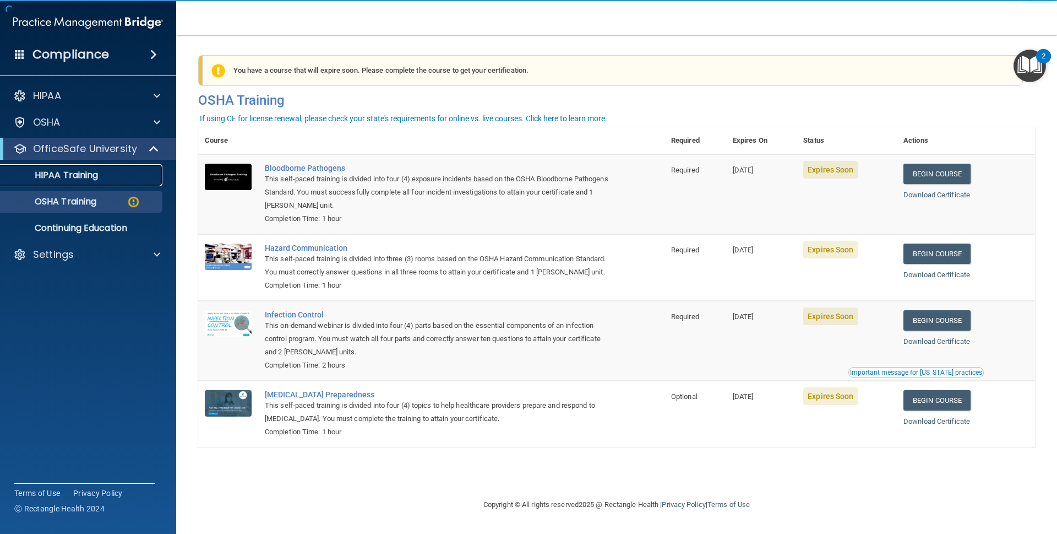
click at [128, 166] on link "HIPAA Training" at bounding box center [75, 175] width 173 height 22
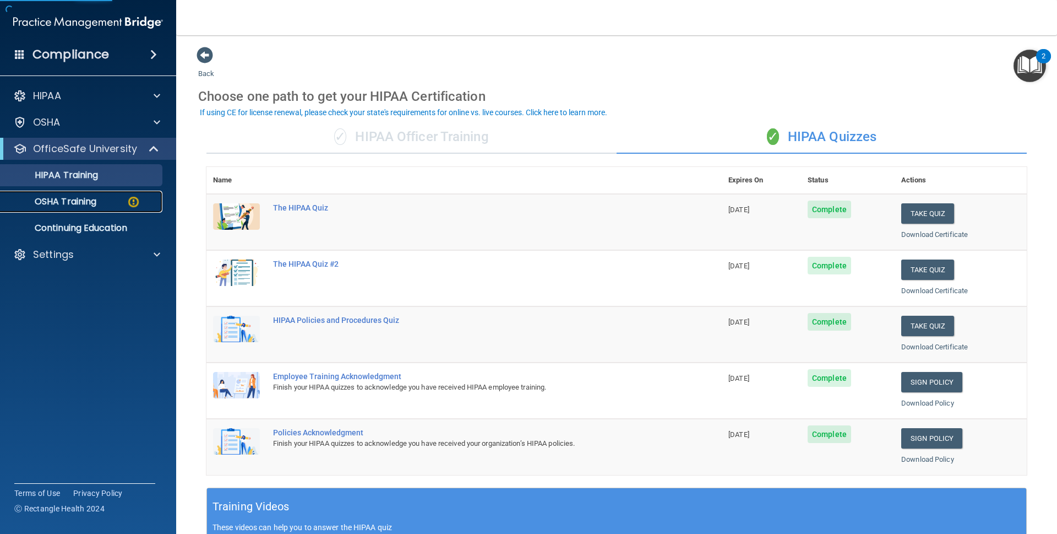
click at [106, 200] on div "OSHA Training" at bounding box center [82, 201] width 150 height 11
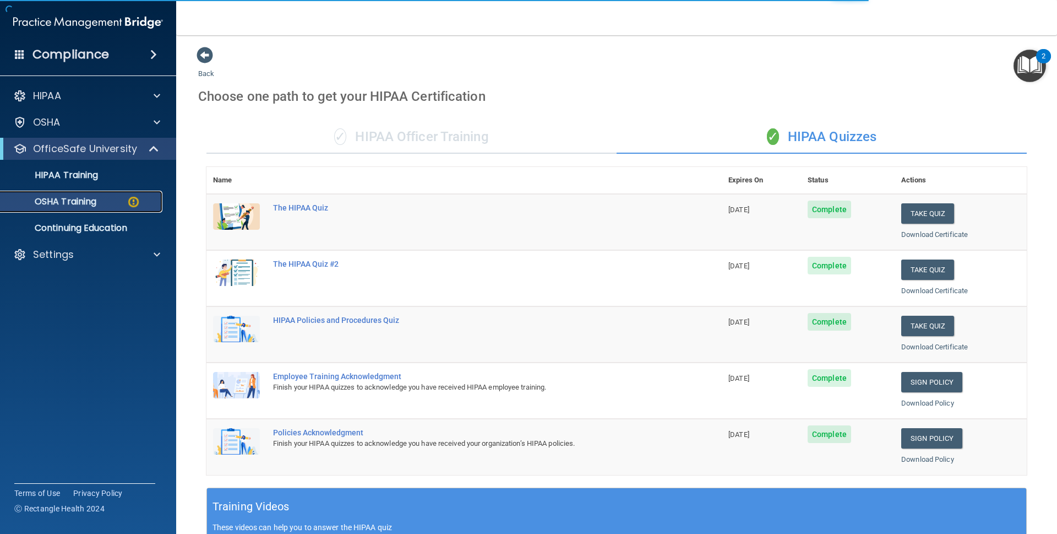
click at [120, 205] on div "OSHA Training" at bounding box center [82, 201] width 150 height 11
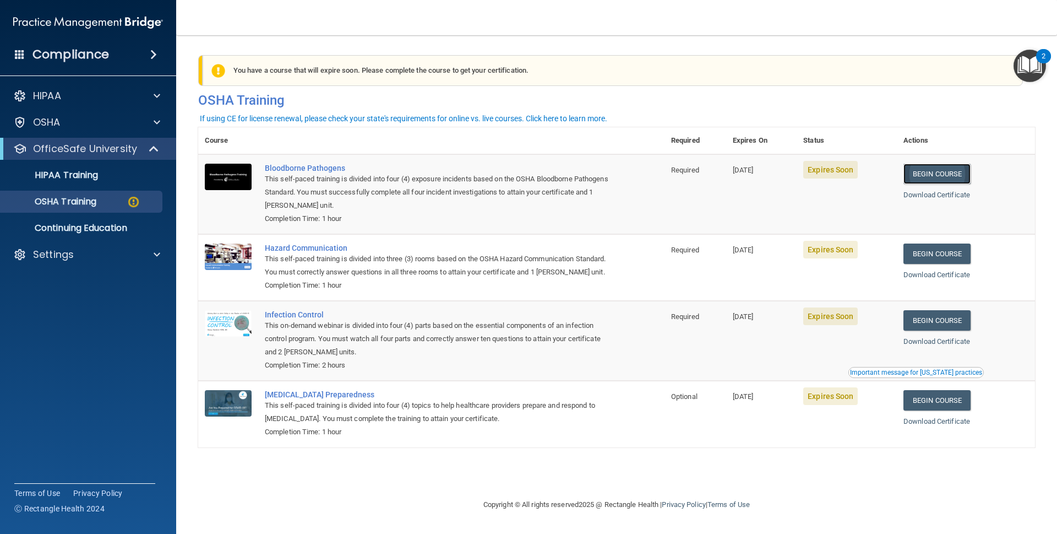
click at [944, 176] on link "Begin Course" at bounding box center [937, 174] width 67 height 20
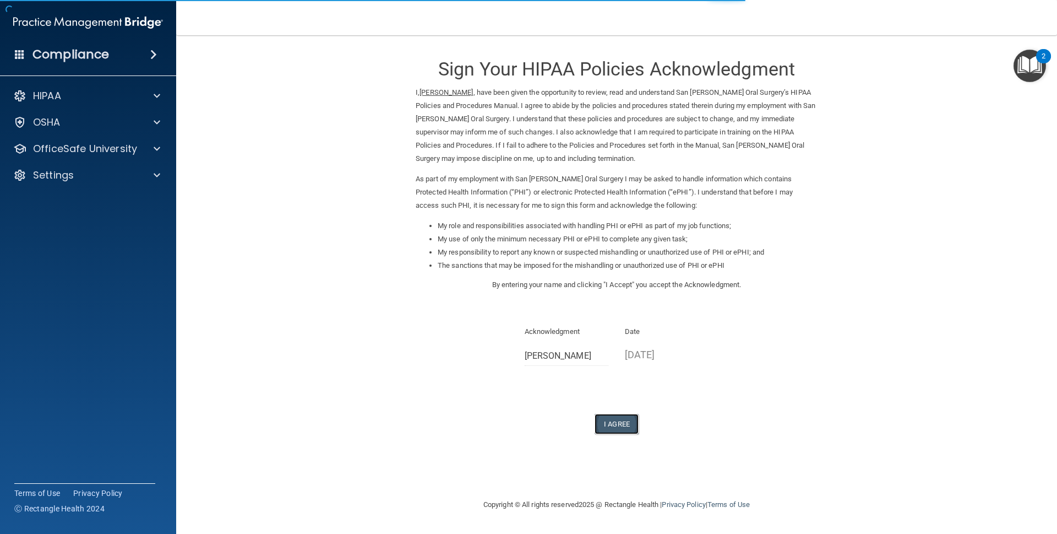
click at [606, 419] on button "I Agree" at bounding box center [617, 424] width 44 height 20
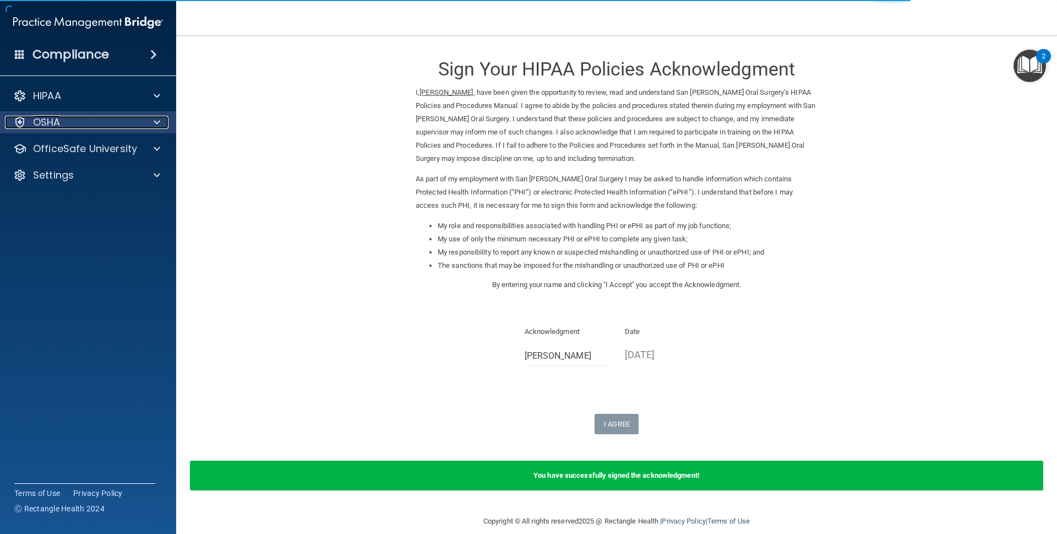
click at [118, 127] on div "OSHA" at bounding box center [73, 122] width 137 height 13
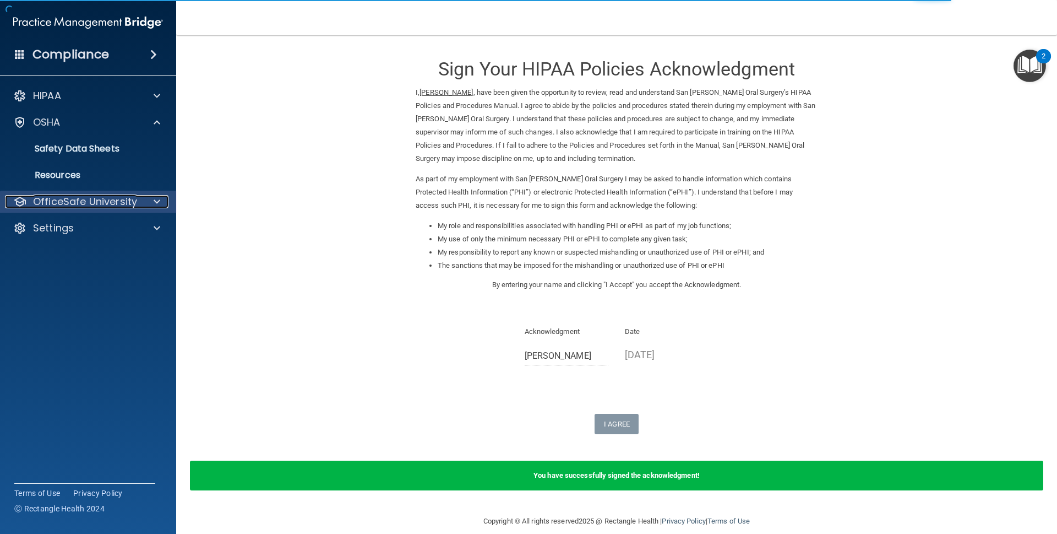
click at [102, 203] on p "OfficeSafe University" at bounding box center [85, 201] width 104 height 13
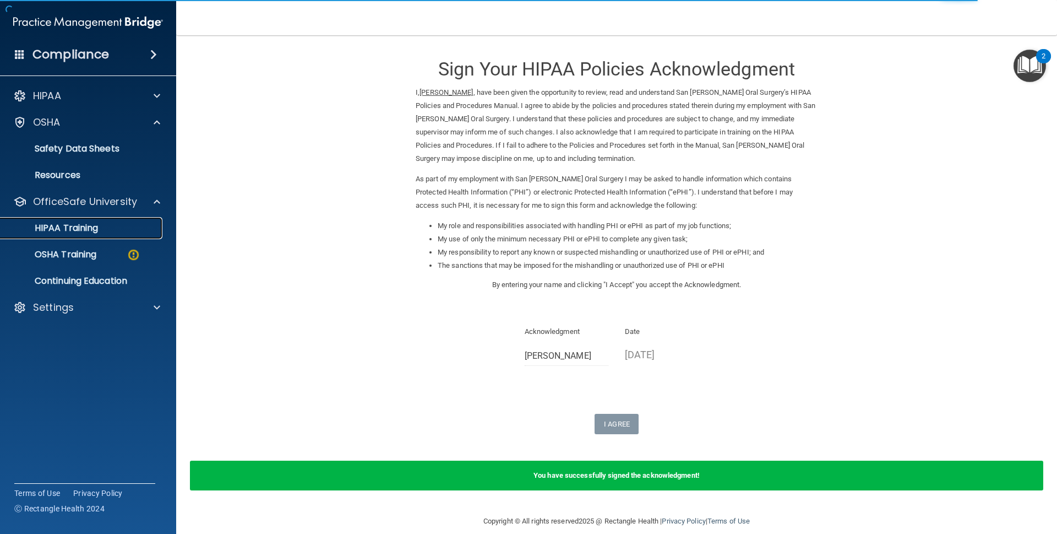
click at [132, 227] on div "HIPAA Training" at bounding box center [82, 228] width 150 height 11
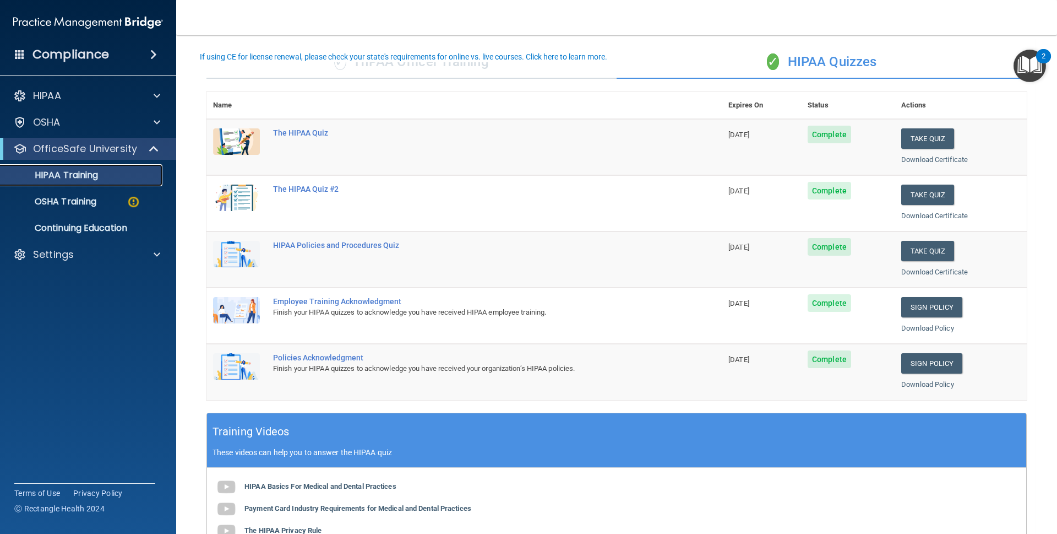
scroll to position [55, 0]
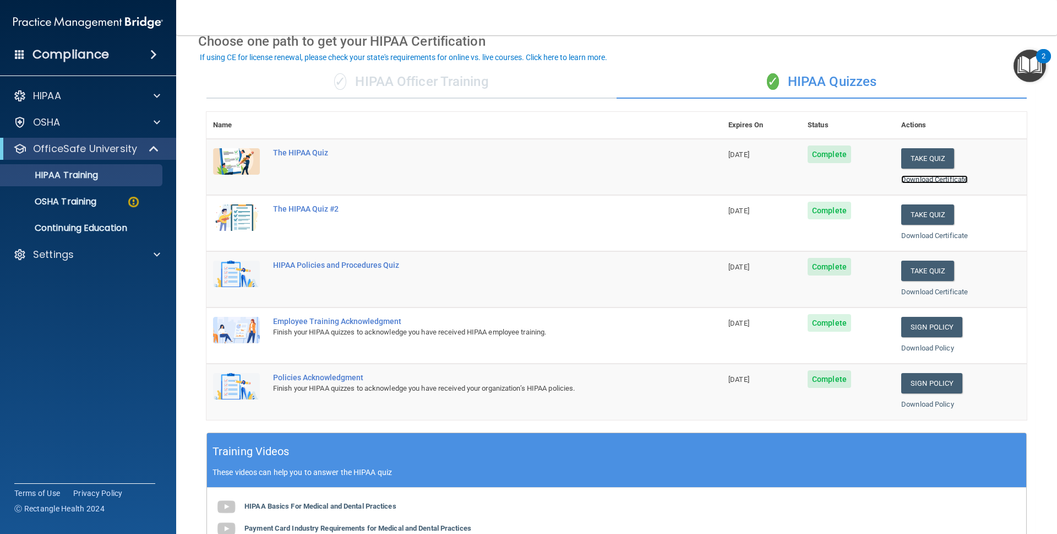
click at [916, 178] on link "Download Certificate" at bounding box center [935, 179] width 67 height 8
click at [916, 234] on link "Download Certificate" at bounding box center [935, 235] width 67 height 8
click at [921, 291] on link "Download Certificate" at bounding box center [935, 291] width 67 height 8
